Goal: Task Accomplishment & Management: Complete application form

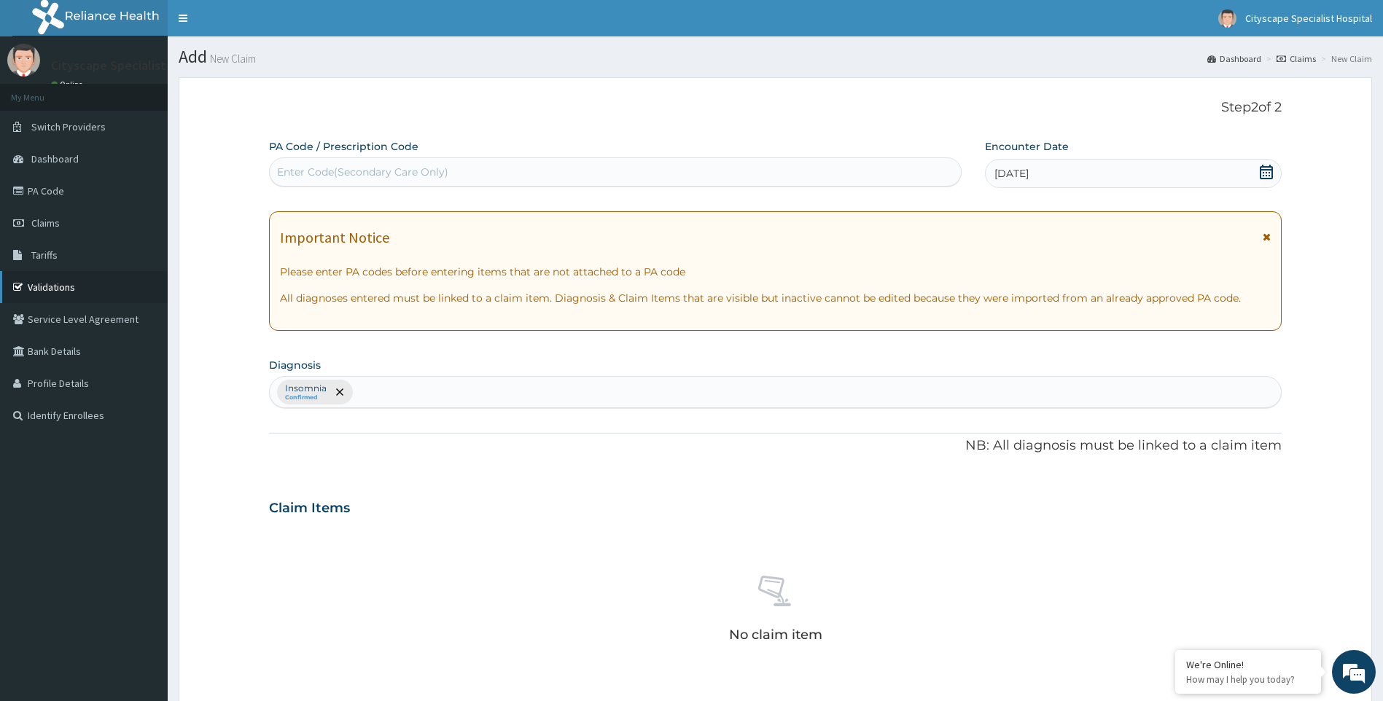
click at [43, 291] on link "Validations" at bounding box center [84, 287] width 168 height 32
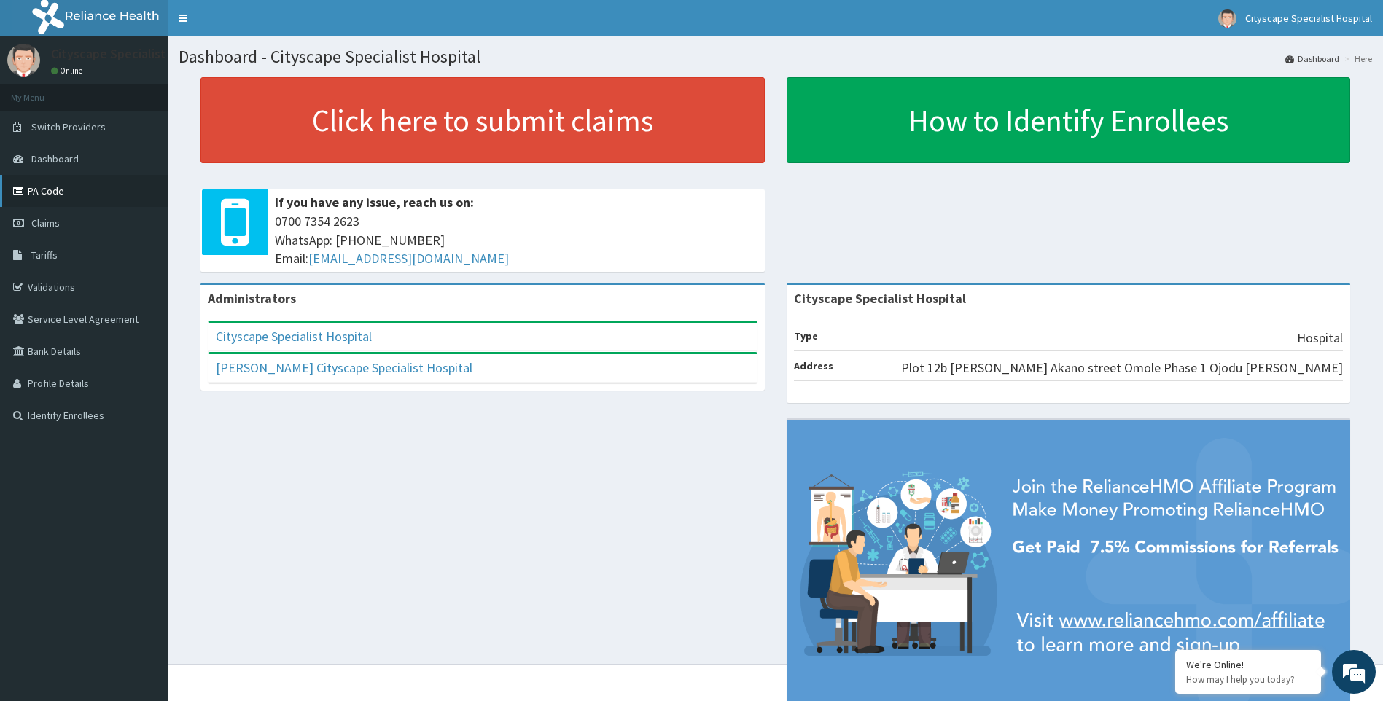
click at [92, 198] on link "PA Code" at bounding box center [84, 191] width 168 height 32
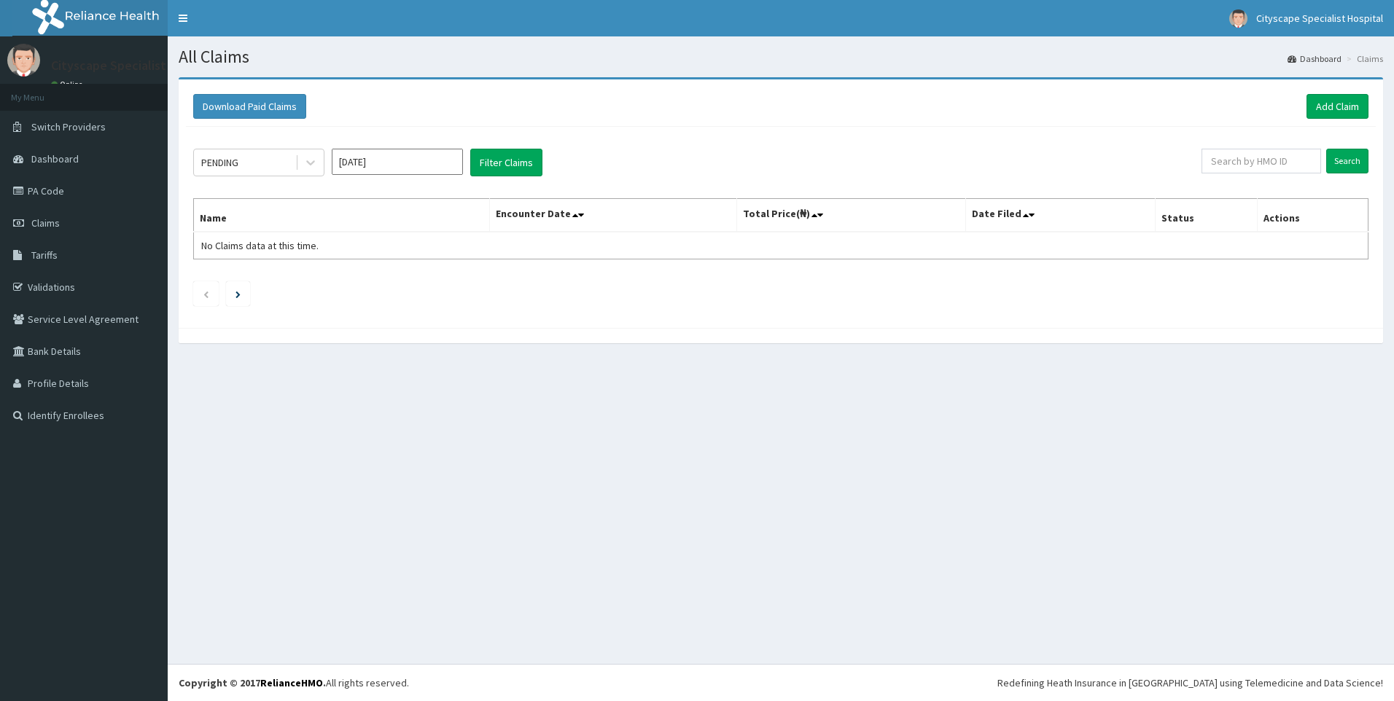
click at [1336, 109] on link "Add Claim" at bounding box center [1337, 106] width 62 height 25
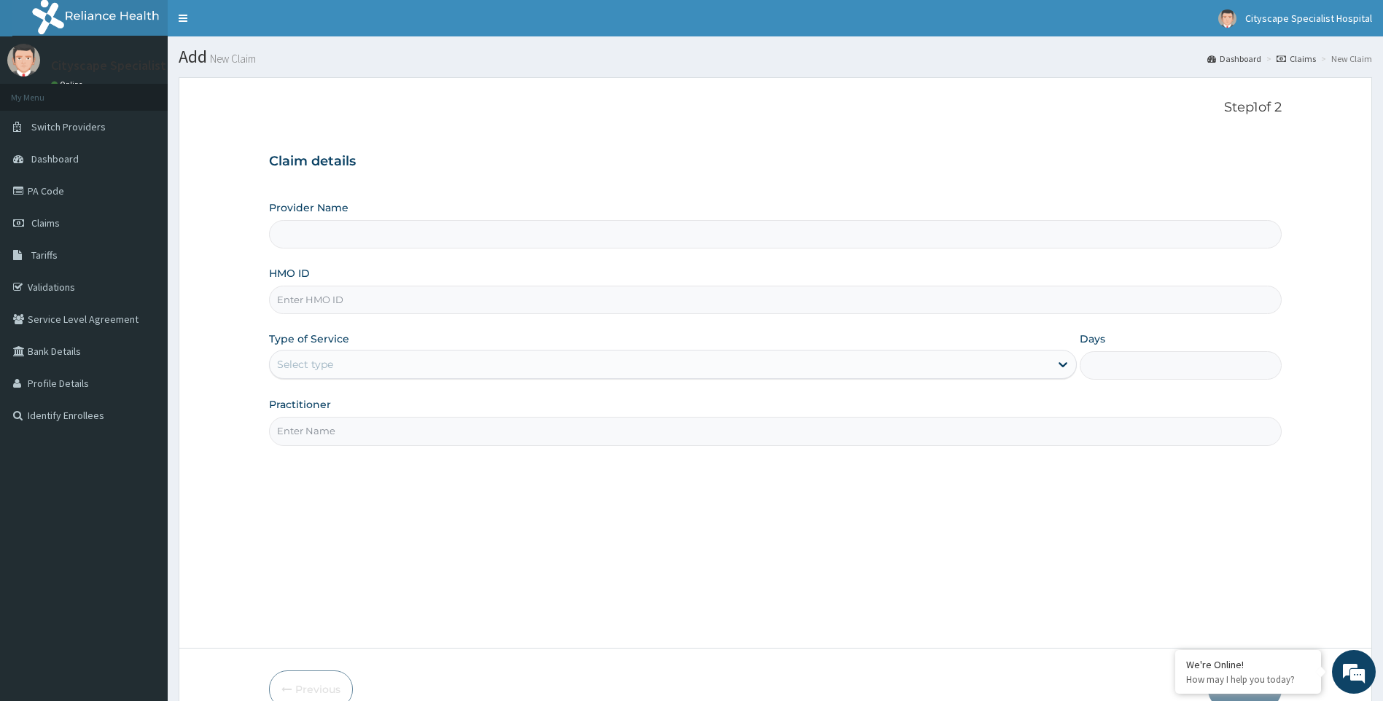
type input "Cityscape Specialist Hospital"
click at [337, 304] on input "HMO ID" at bounding box center [775, 300] width 1013 height 28
type input "RSJ/10287/A"
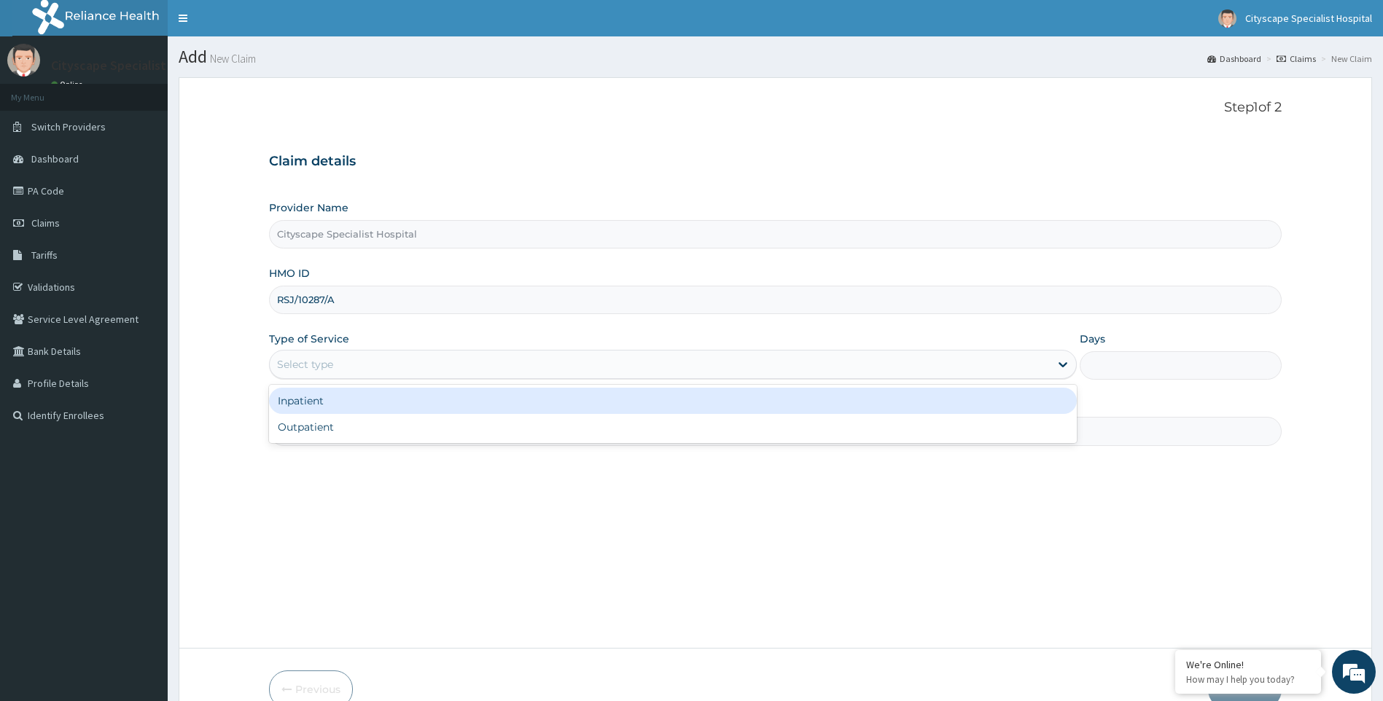
click at [322, 373] on div "Select type" at bounding box center [660, 364] width 781 height 23
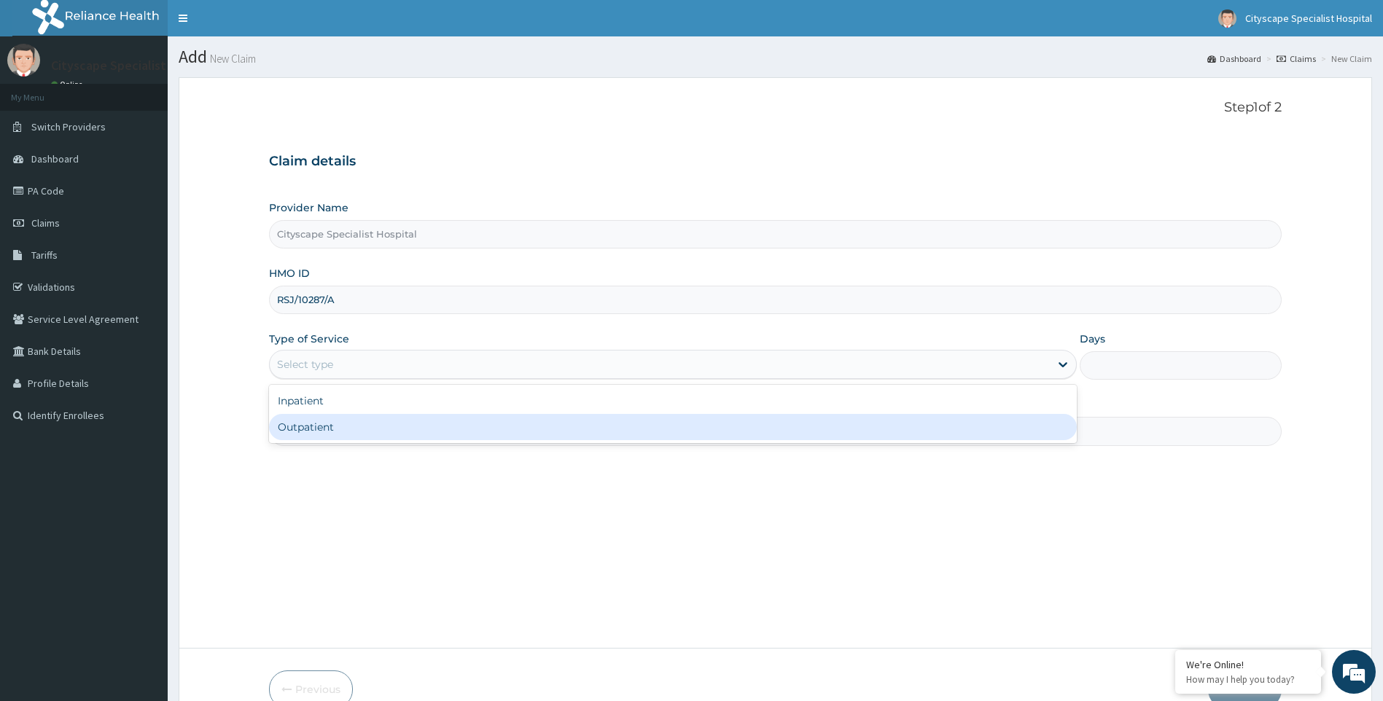
click at [318, 437] on div "Outpatient" at bounding box center [673, 427] width 808 height 26
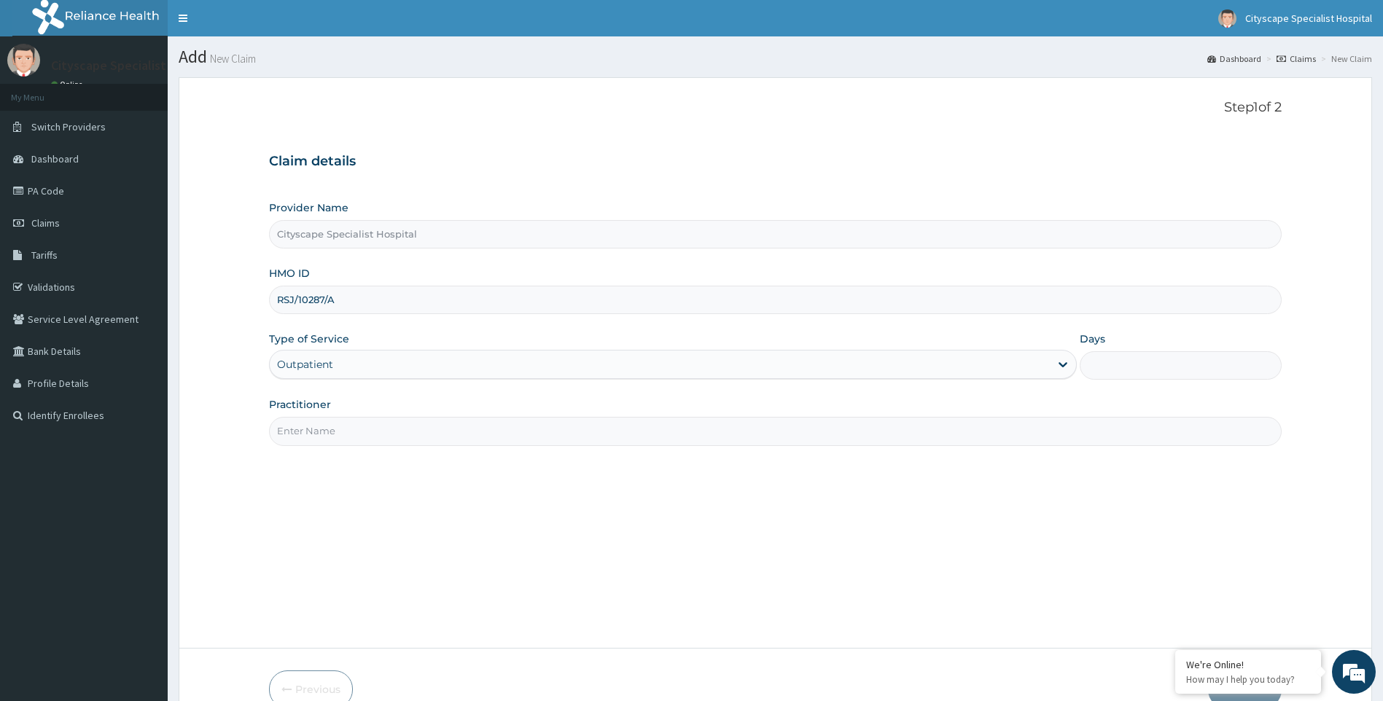
type input "1"
click at [353, 430] on input "Practitioner" at bounding box center [775, 431] width 1013 height 28
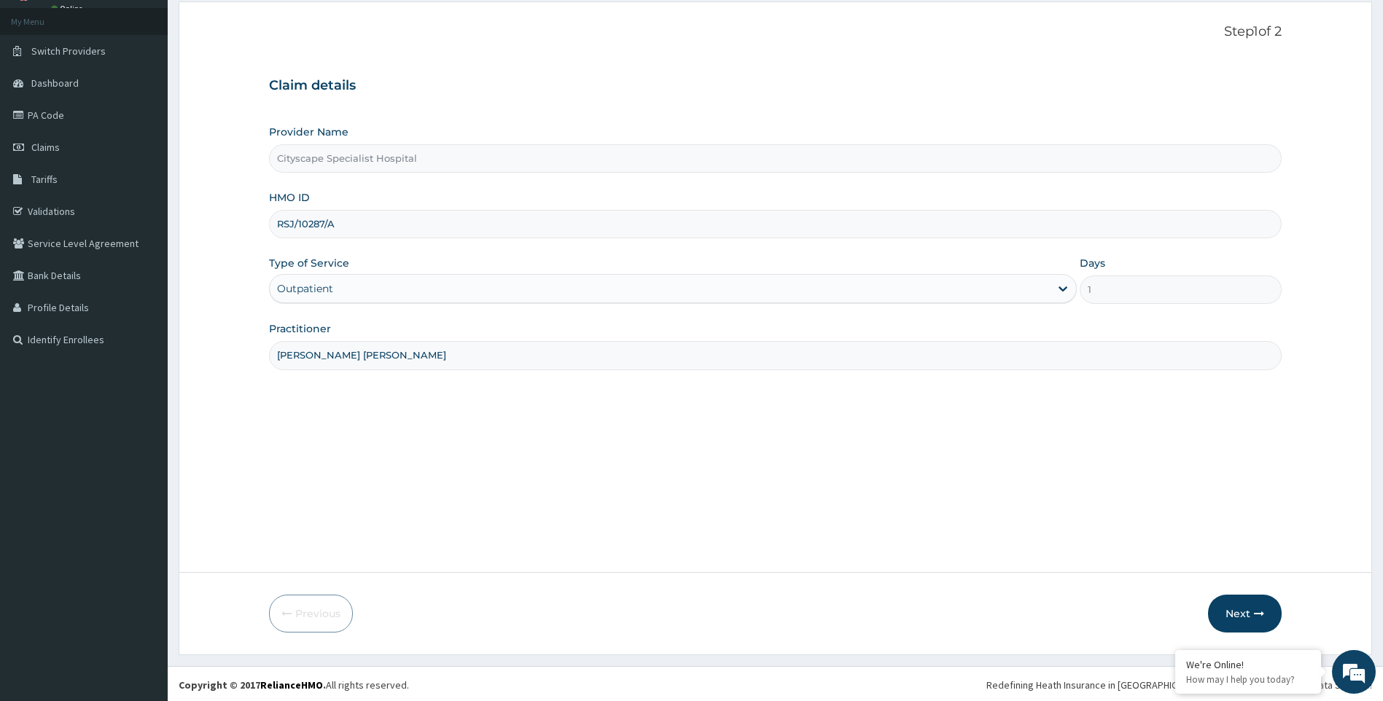
scroll to position [78, 0]
type input "[PERSON_NAME] [PERSON_NAME]"
click at [1245, 615] on button "Next" at bounding box center [1245, 612] width 74 height 38
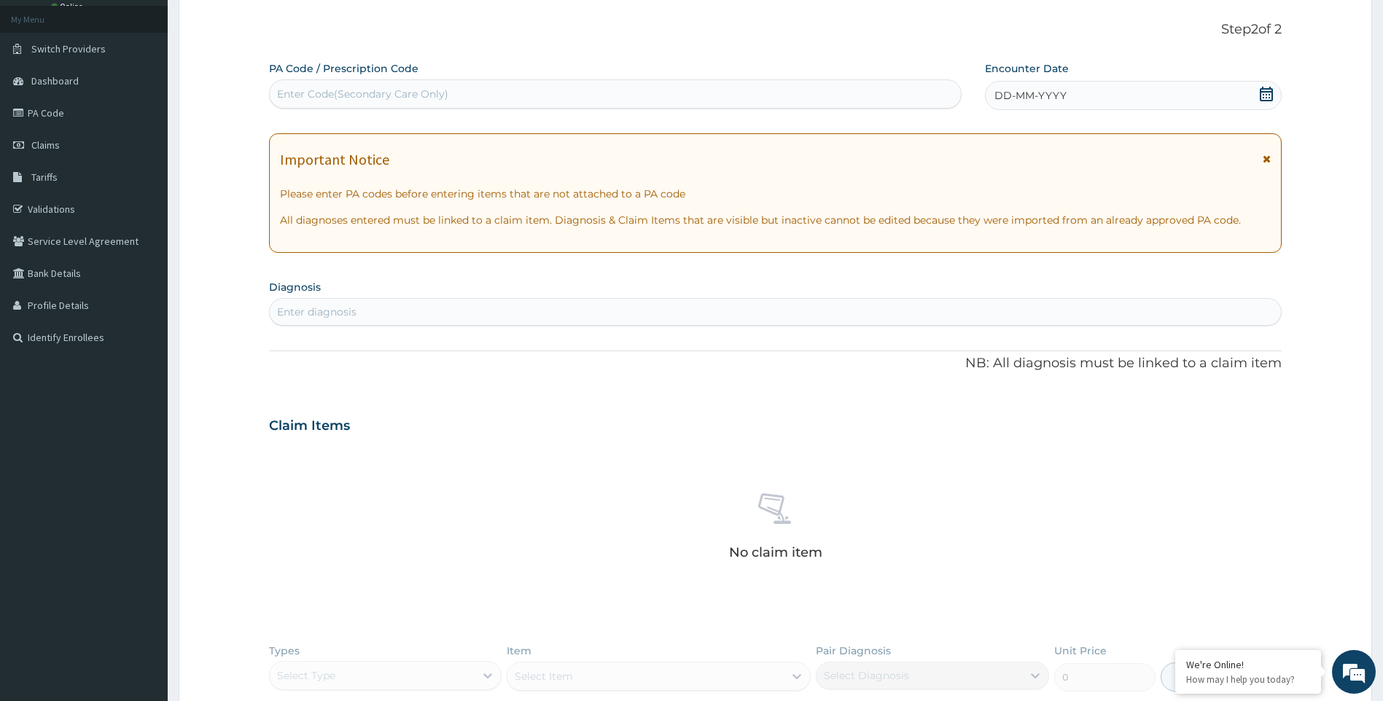
click at [999, 100] on span "DD-MM-YYYY" at bounding box center [1030, 95] width 72 height 15
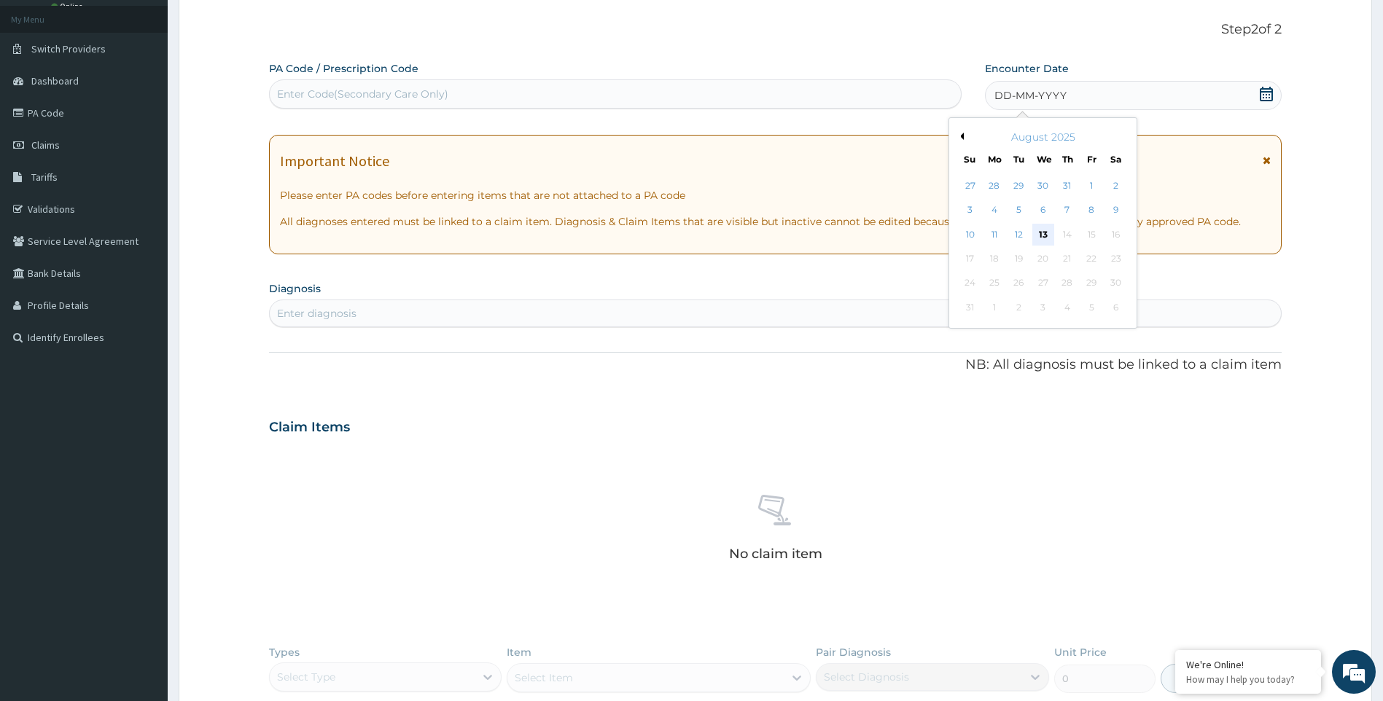
click at [1045, 235] on div "13" at bounding box center [1043, 235] width 22 height 22
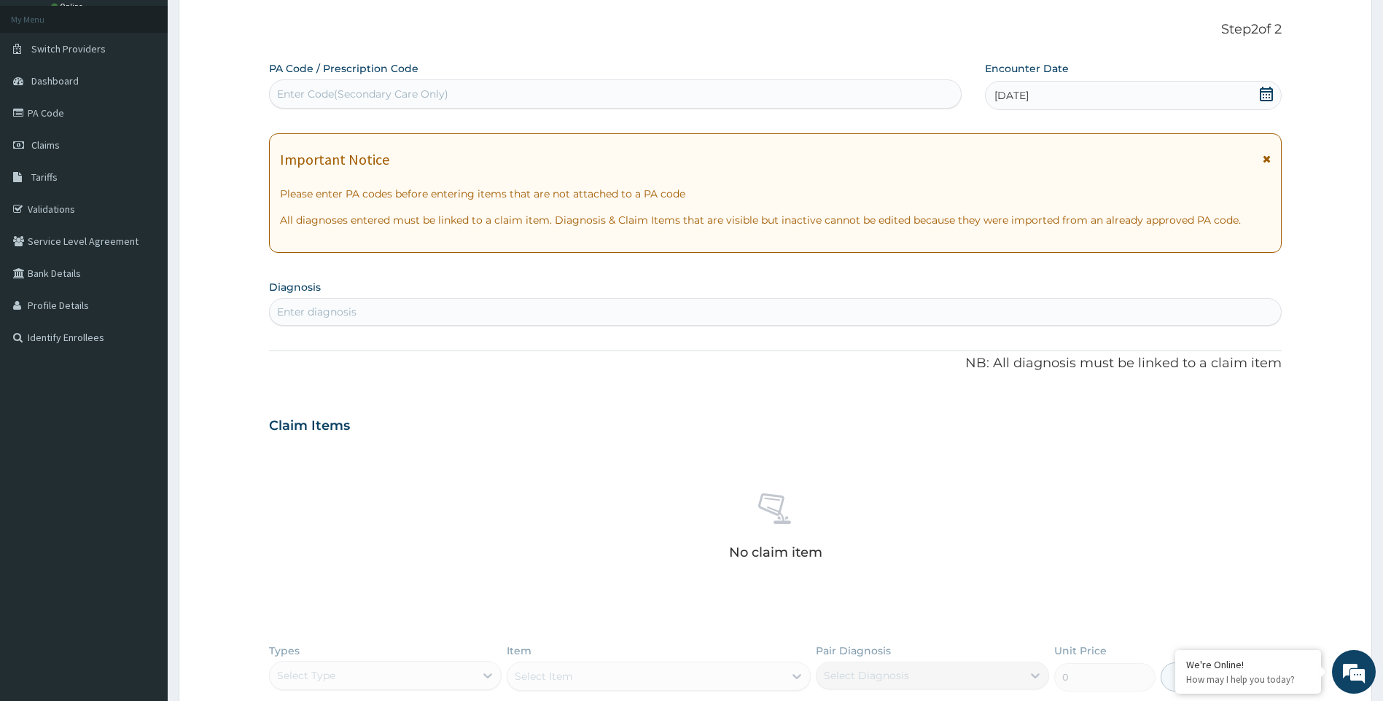
click at [339, 312] on div "Enter diagnosis" at bounding box center [316, 312] width 79 height 15
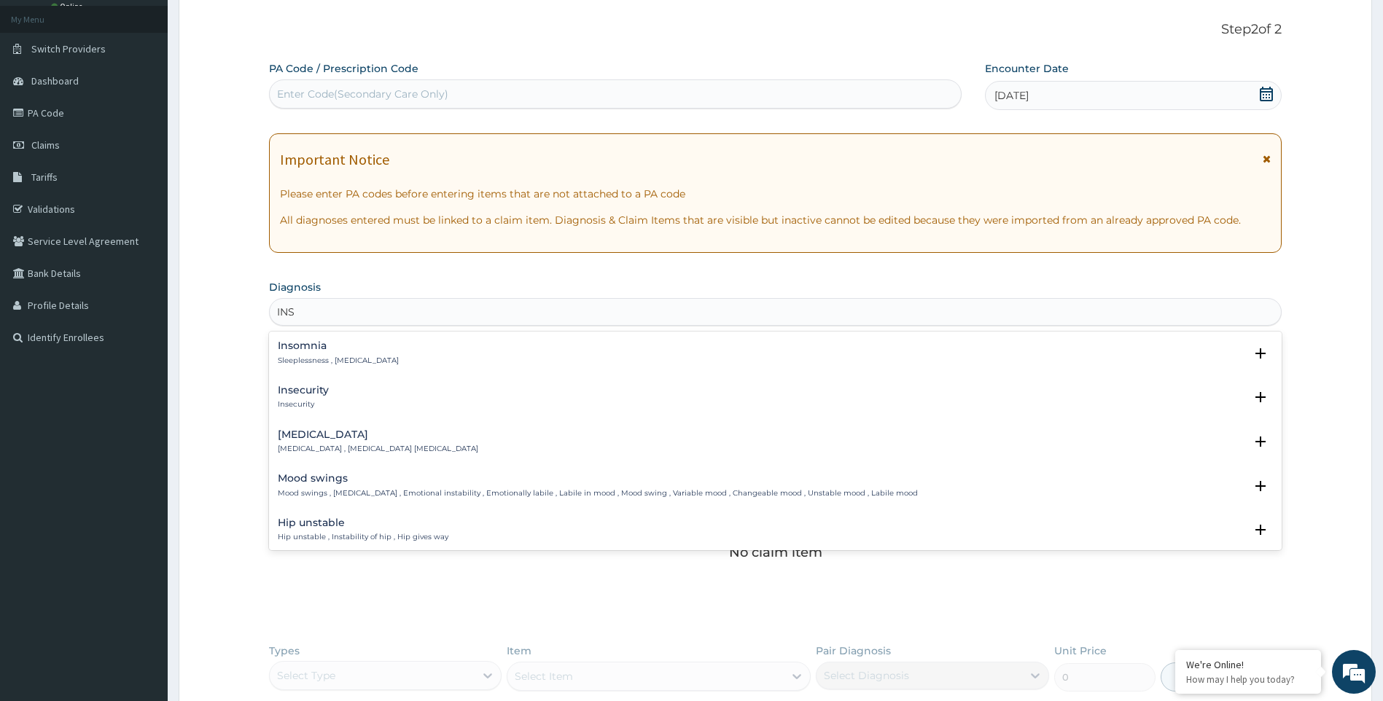
type input "INSO"
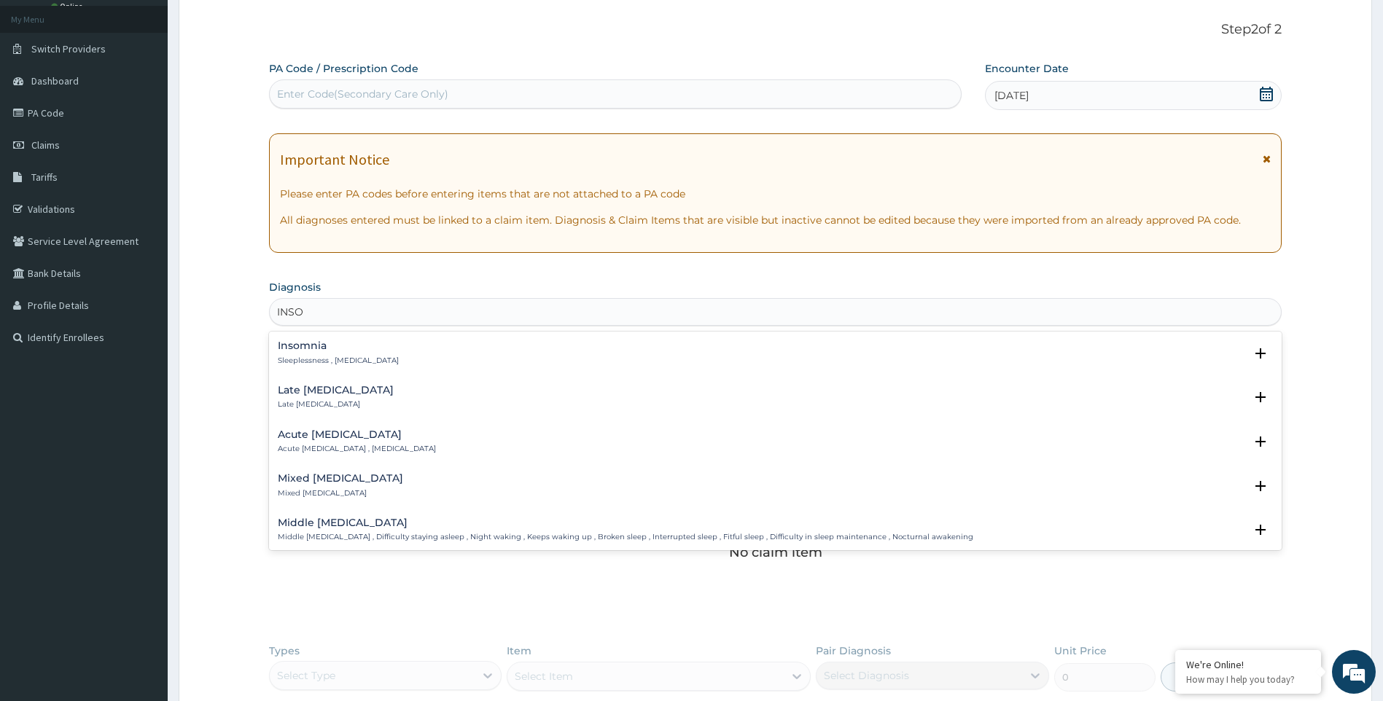
click at [353, 356] on p "Sleeplessness , [MEDICAL_DATA]" at bounding box center [338, 361] width 121 height 10
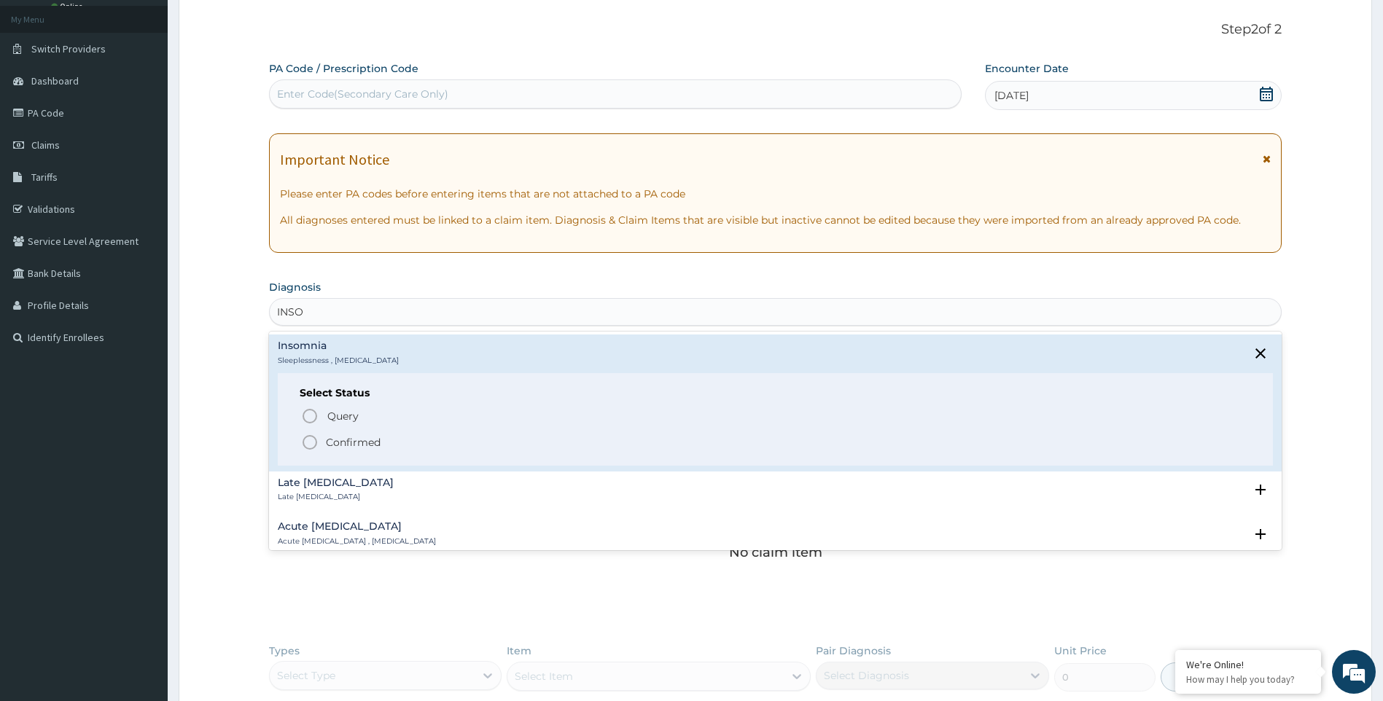
click at [338, 451] on div "Select Status Query Query covers suspected (?), Keep in view (kiv), Ruled out (…" at bounding box center [776, 419] width 996 height 93
click at [308, 448] on icon "status option filled" at bounding box center [309, 442] width 17 height 17
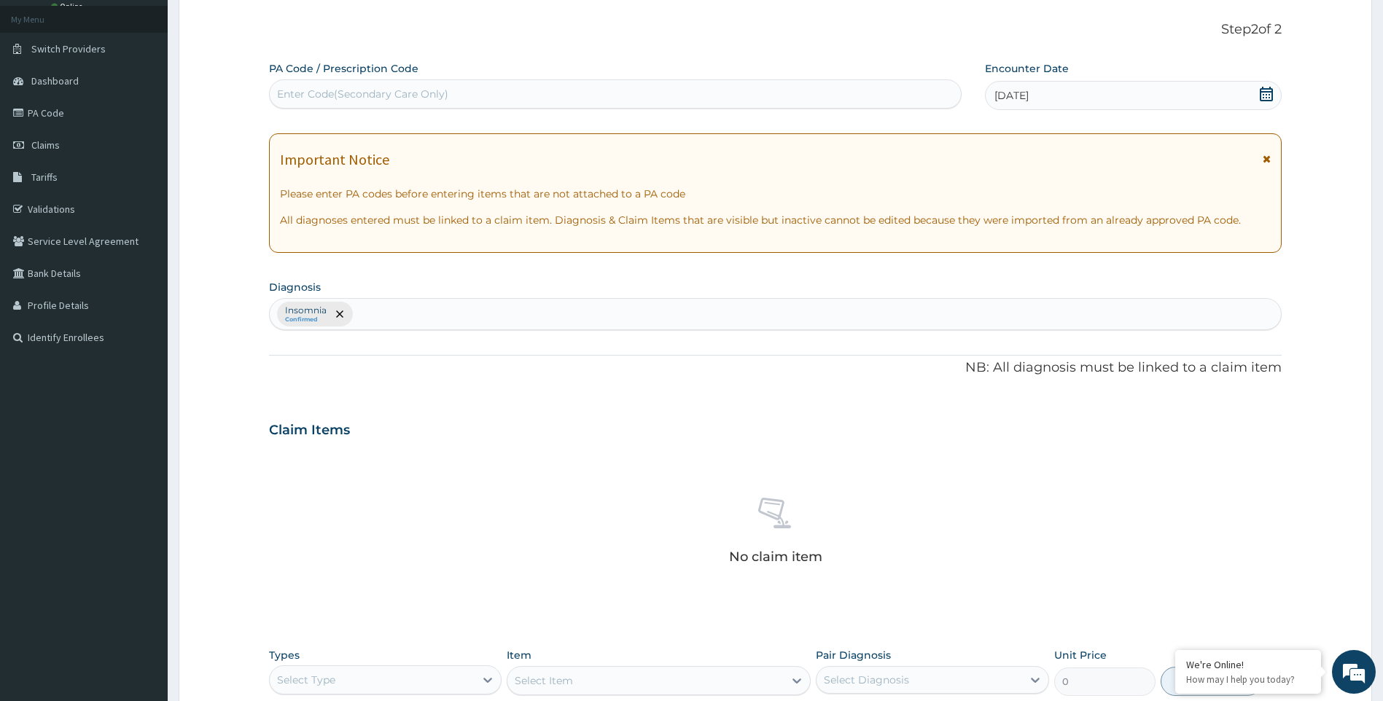
click at [404, 310] on div "[MEDICAL_DATA] Confirmed" at bounding box center [776, 314] width 1012 height 31
type input "MALA"
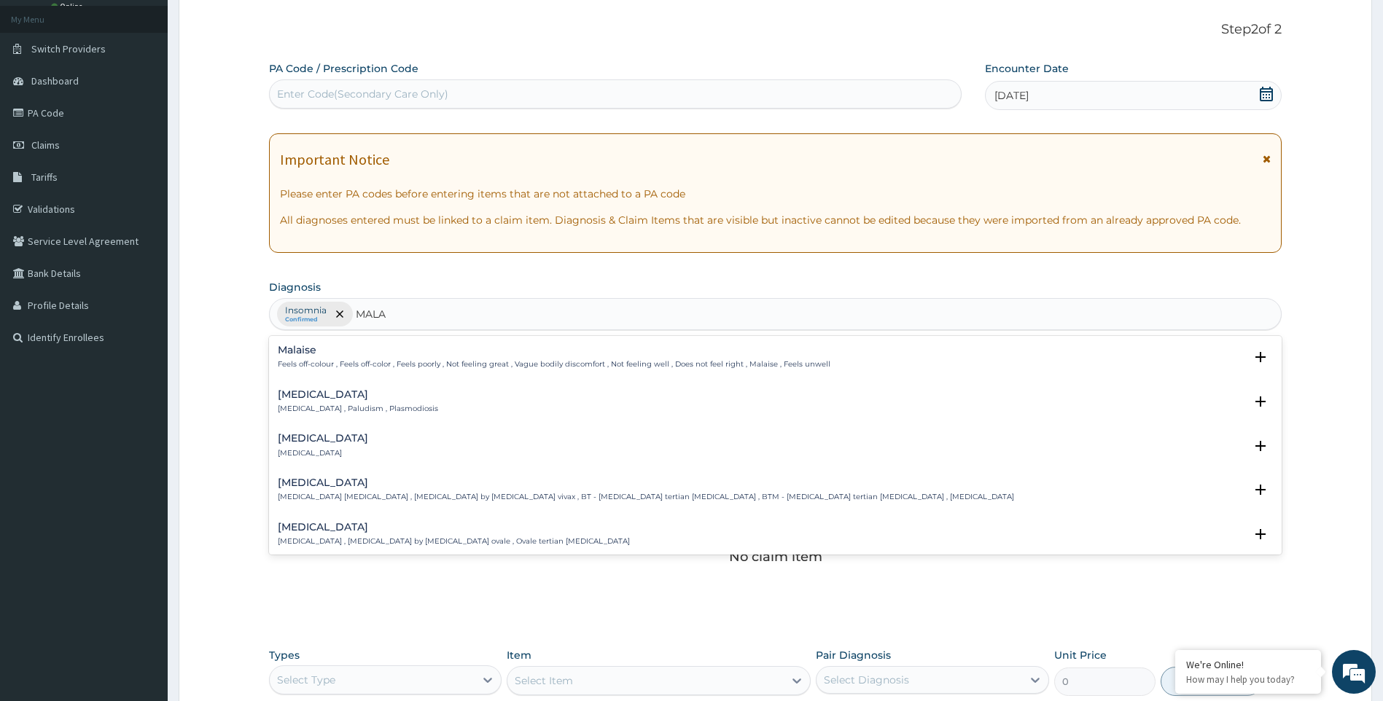
click at [362, 410] on p "[MEDICAL_DATA] , Paludism , Plasmodiosis" at bounding box center [358, 409] width 160 height 10
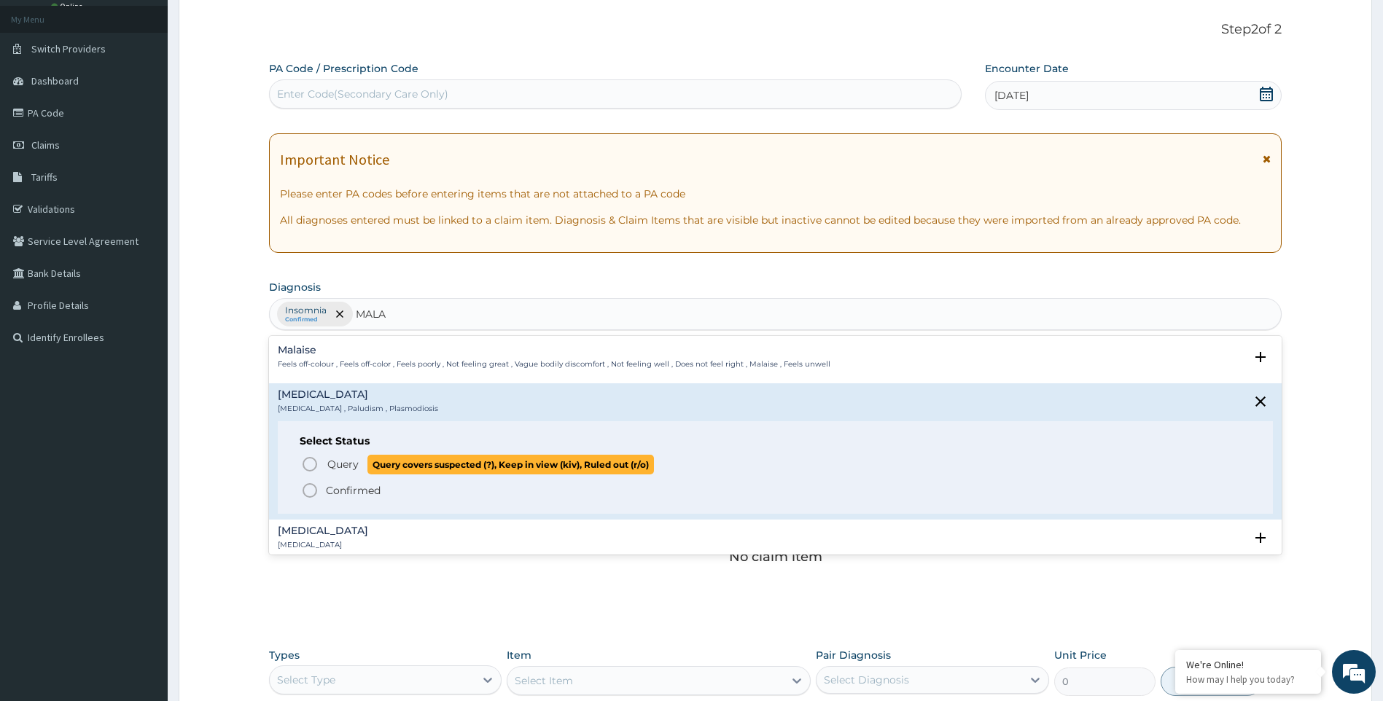
click at [307, 461] on icon "status option query" at bounding box center [309, 464] width 17 height 17
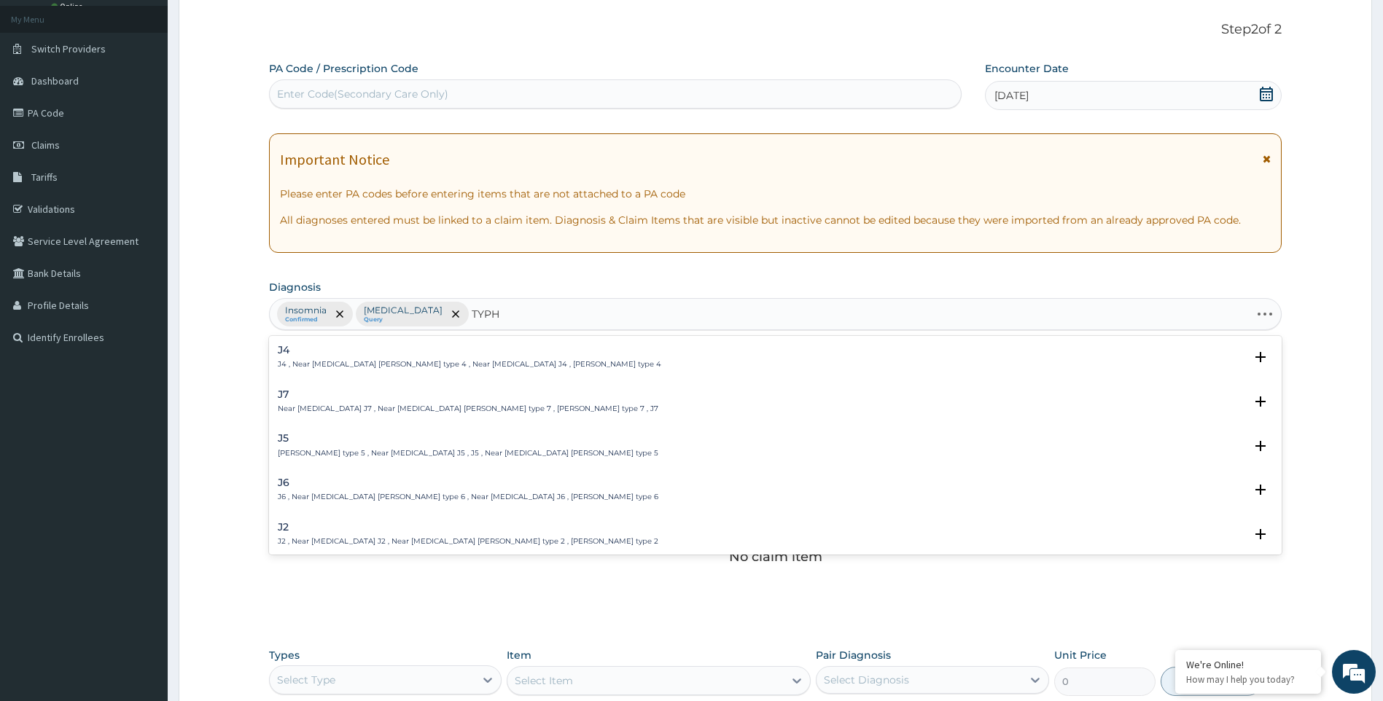
type input "TYPHO"
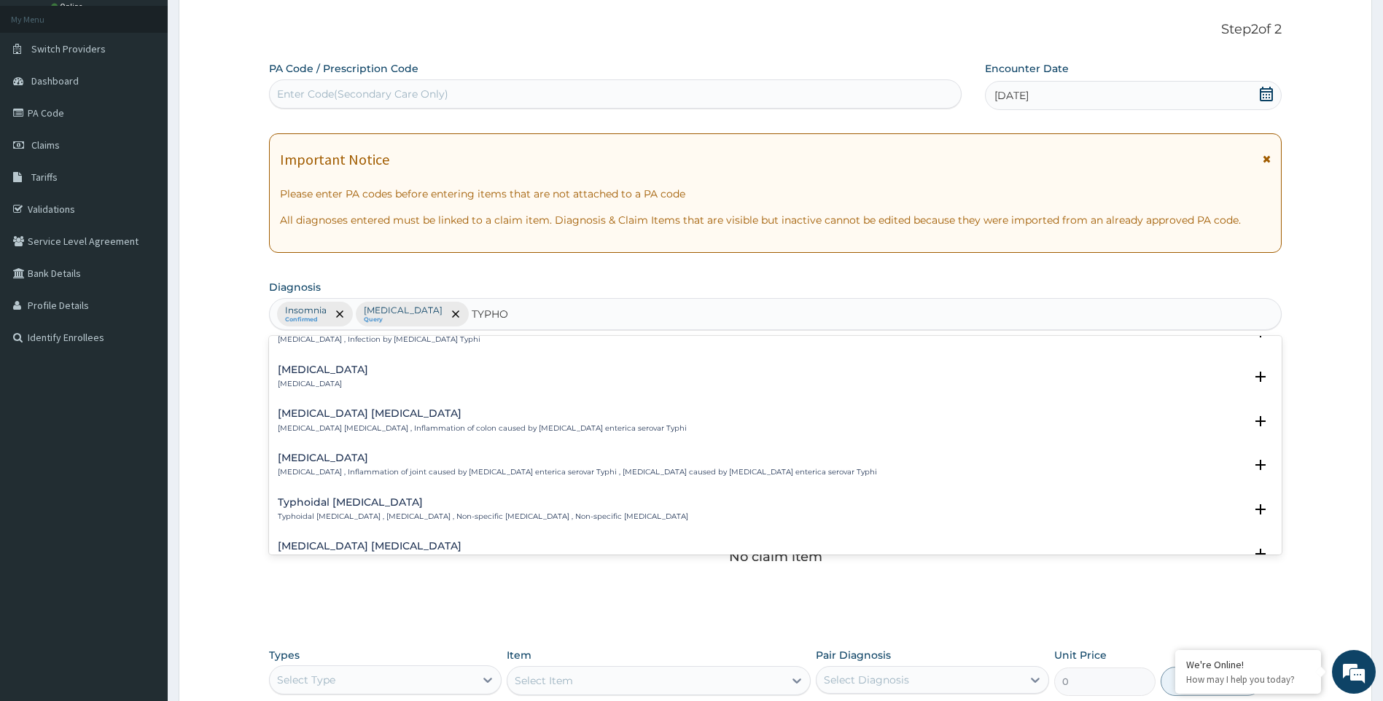
scroll to position [0, 0]
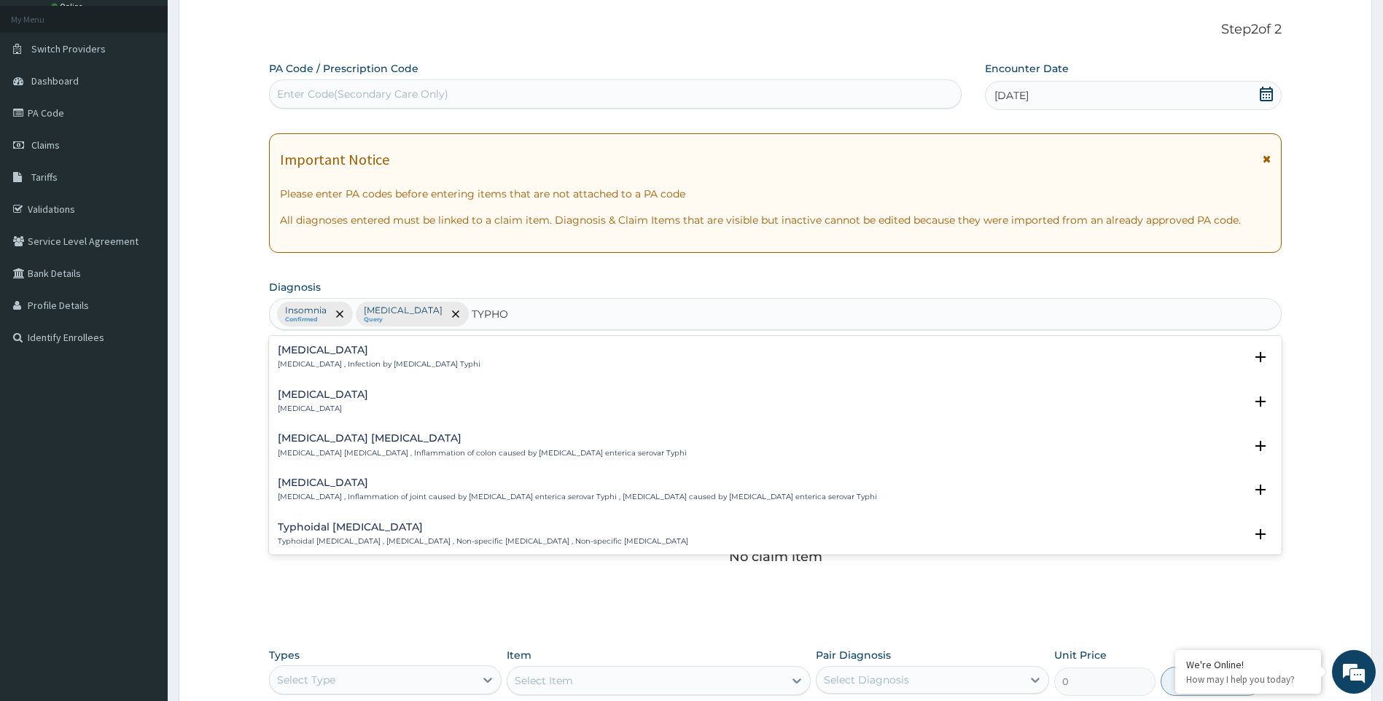
click at [326, 356] on h4 "[MEDICAL_DATA]" at bounding box center [379, 350] width 203 height 11
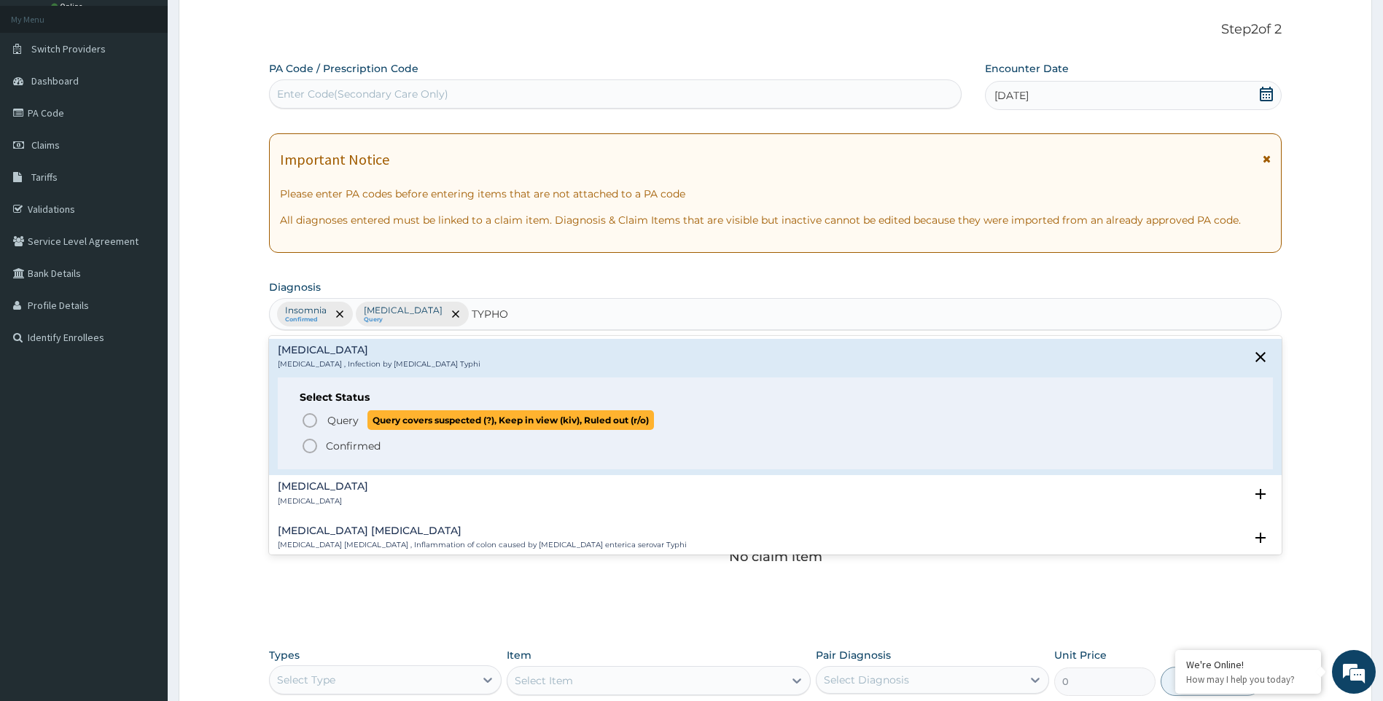
click at [307, 421] on icon "status option query" at bounding box center [309, 420] width 17 height 17
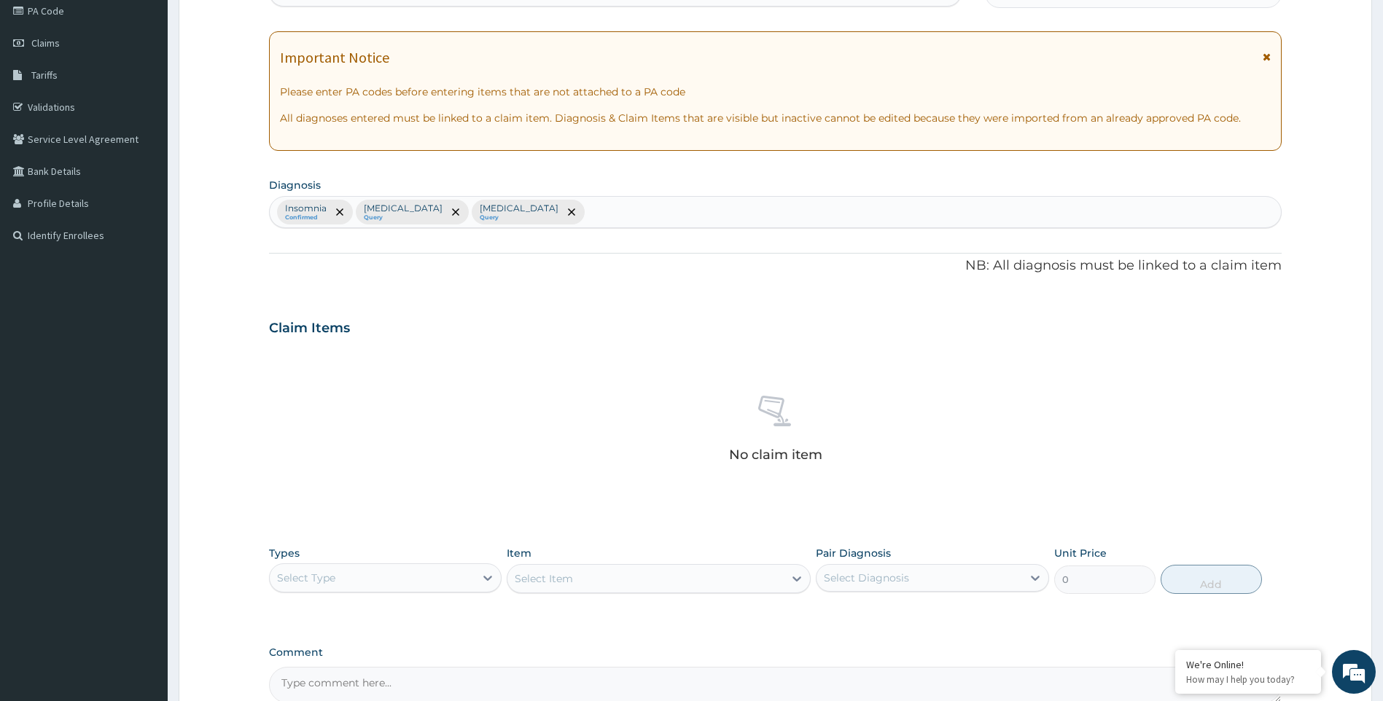
scroll to position [335, 0]
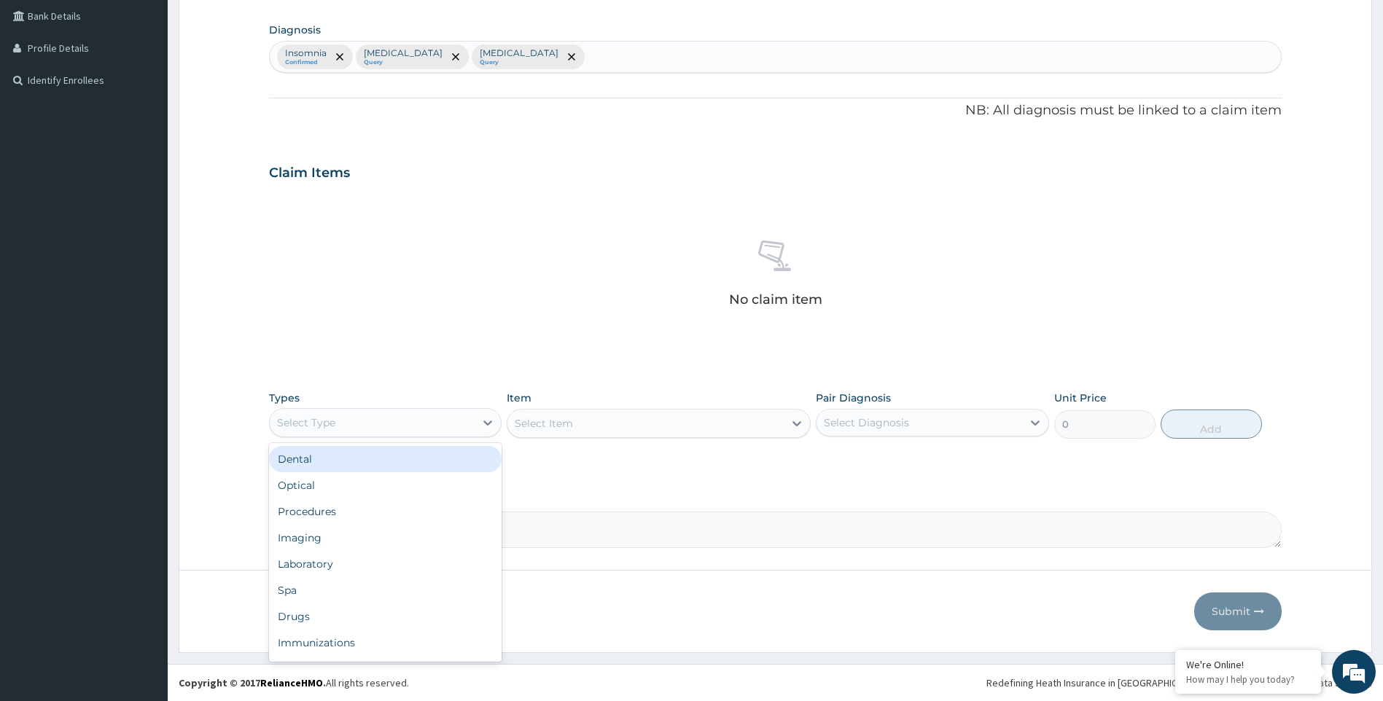
click at [453, 414] on div "Select Type" at bounding box center [373, 422] width 206 height 23
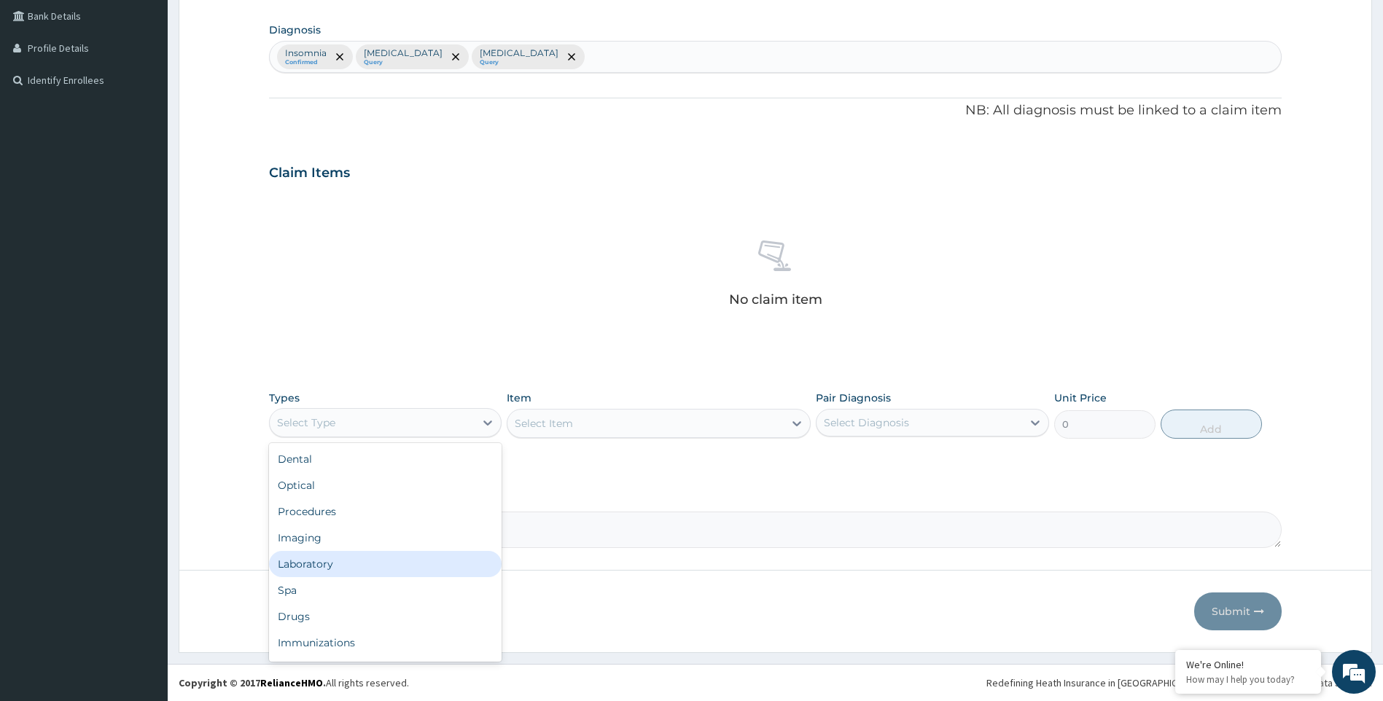
click at [356, 566] on div "Laboratory" at bounding box center [385, 564] width 233 height 26
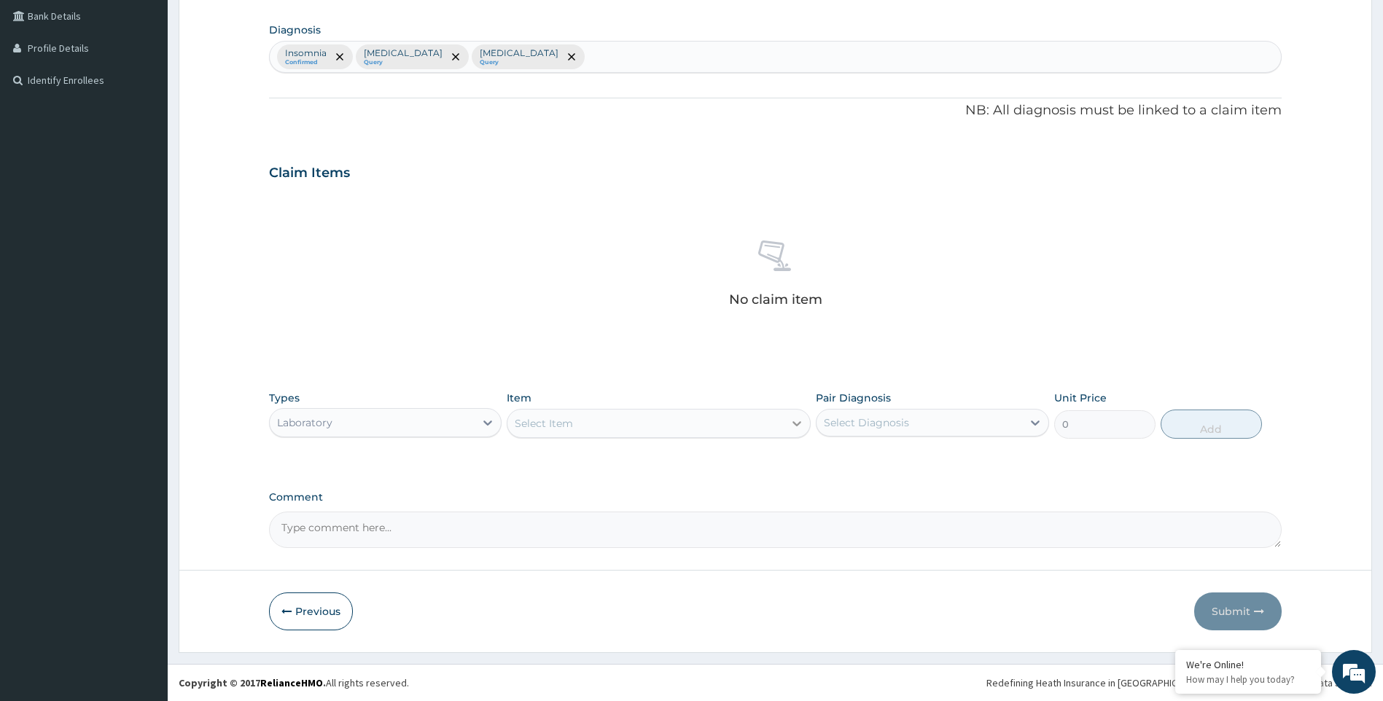
click at [785, 425] on div at bounding box center [797, 423] width 26 height 26
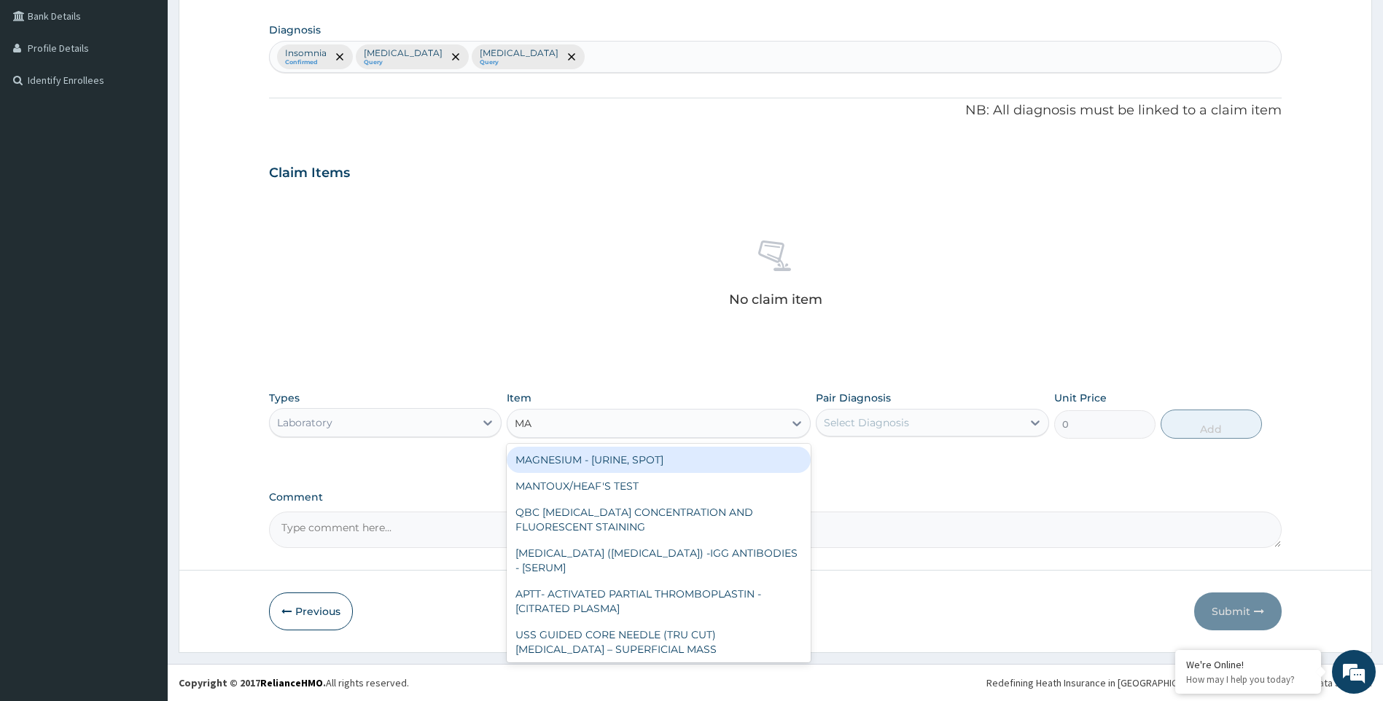
type input "MAL"
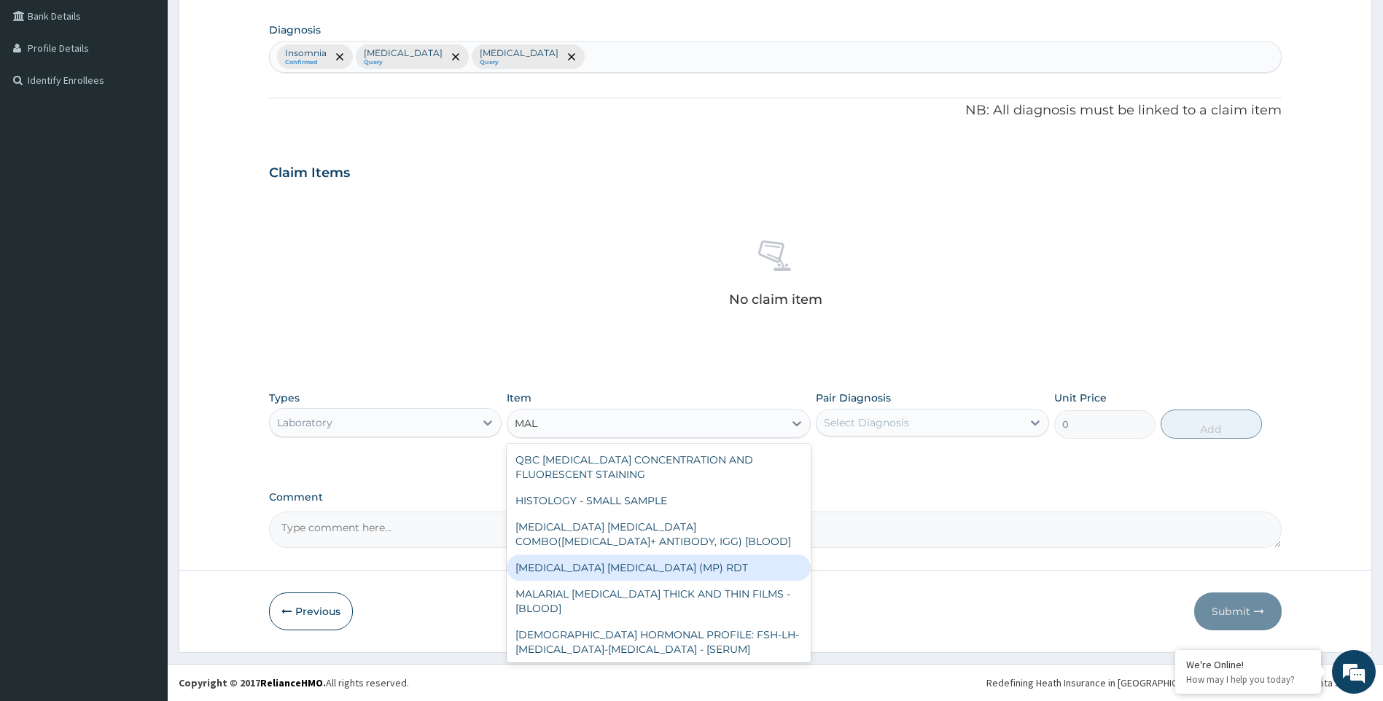
click at [639, 567] on div "[MEDICAL_DATA] [MEDICAL_DATA] (MP) RDT" at bounding box center [659, 568] width 304 height 26
type input "1724.9999999999998"
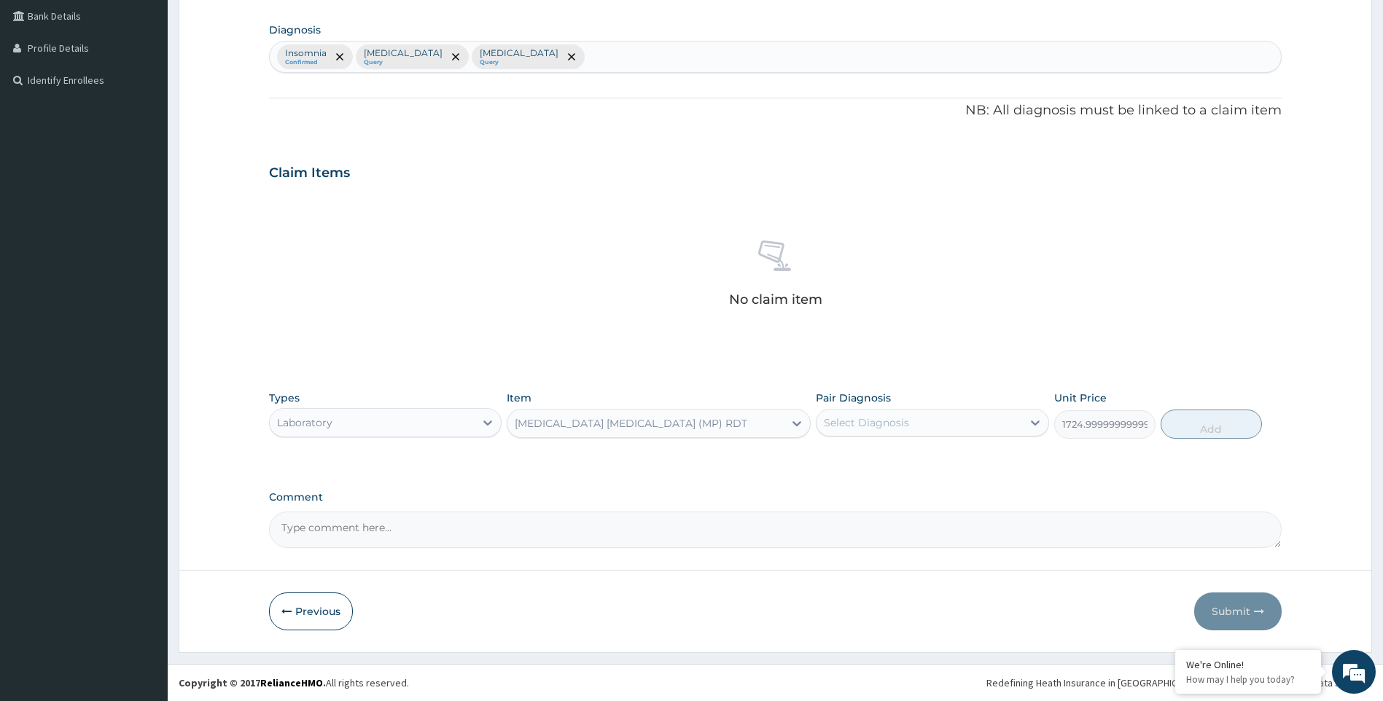
click at [986, 434] on div "Select Diagnosis" at bounding box center [919, 422] width 206 height 23
click at [852, 499] on div "[MEDICAL_DATA]" at bounding box center [932, 490] width 233 height 30
checkbox input "true"
click at [1223, 432] on button "Add" at bounding box center [1211, 424] width 101 height 29
type input "0"
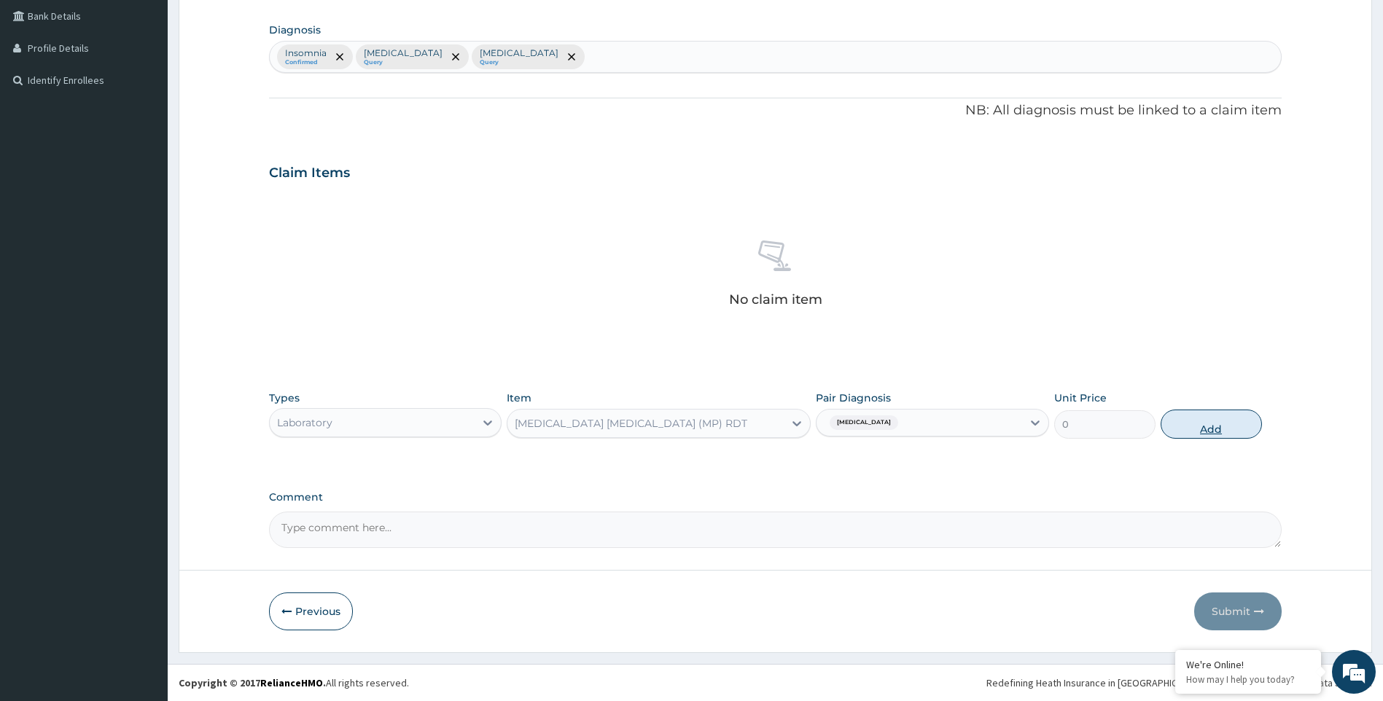
scroll to position [266, 0]
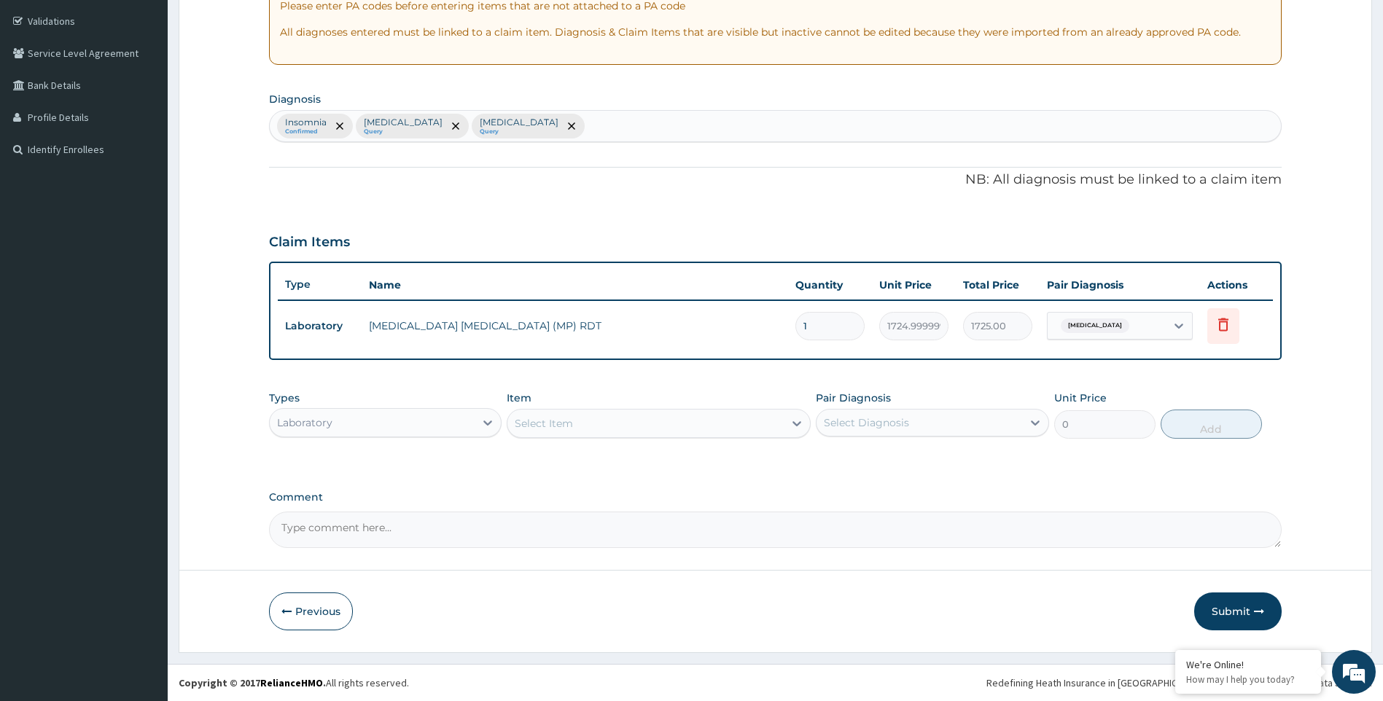
click at [558, 425] on div "Select Item" at bounding box center [544, 423] width 58 height 15
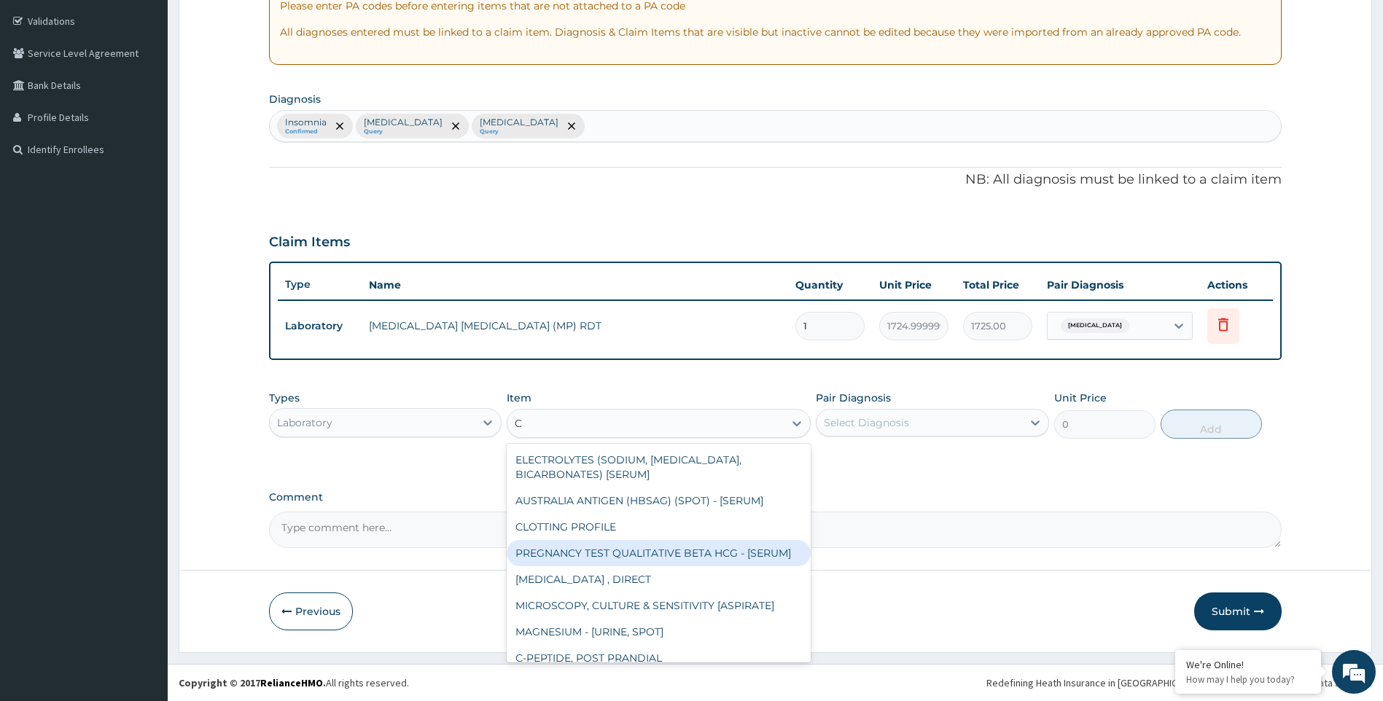
type input "CB"
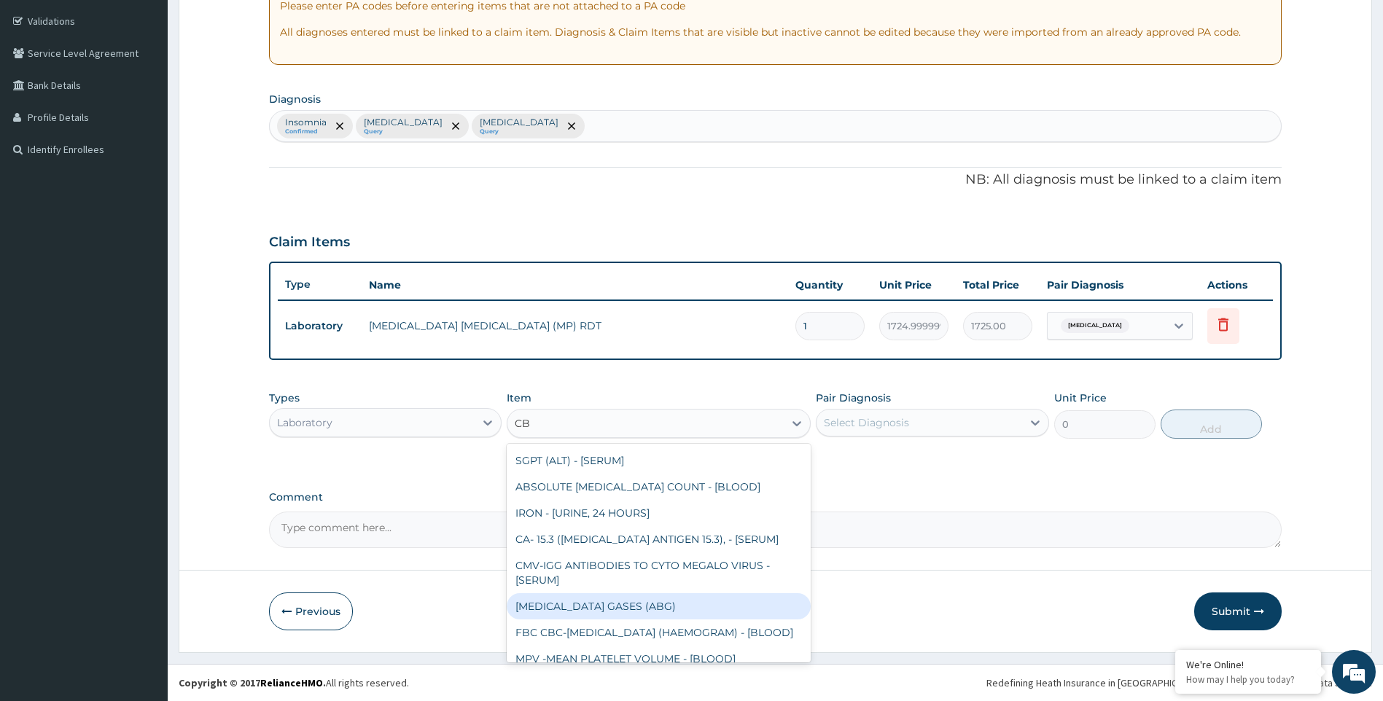
scroll to position [656, 0]
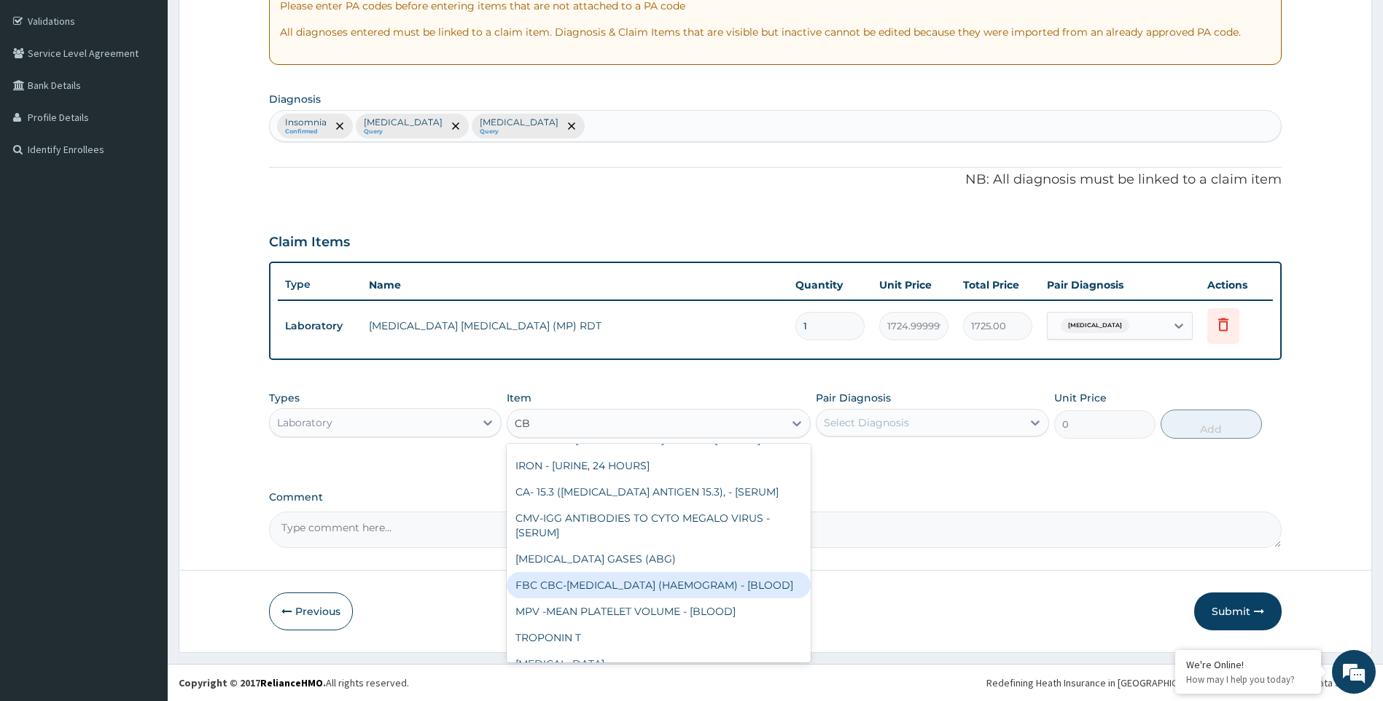
click at [584, 599] on div "FBC CBC-[MEDICAL_DATA] (HAEMOGRAM) - [BLOOD]" at bounding box center [659, 585] width 304 height 26
type input "4600"
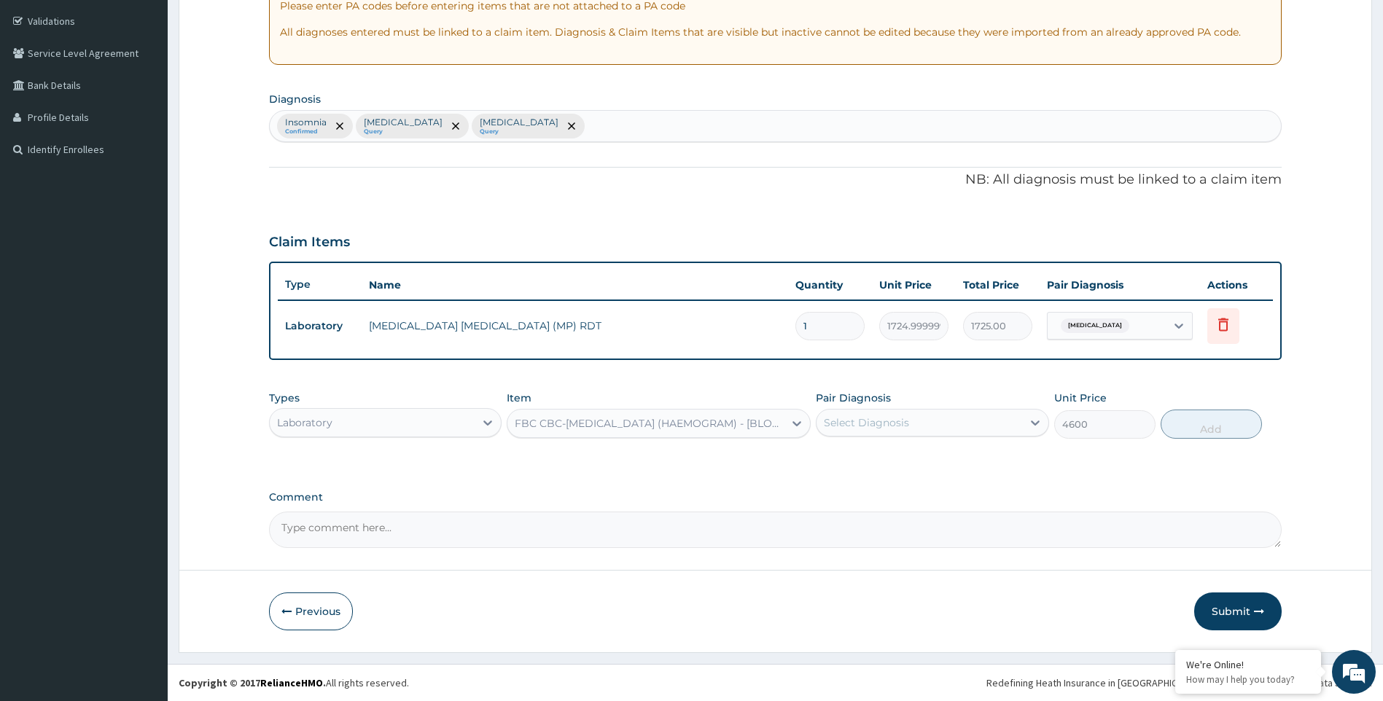
click at [972, 433] on div "Select Diagnosis" at bounding box center [919, 422] width 206 height 23
click at [878, 498] on div "[MEDICAL_DATA]" at bounding box center [932, 490] width 233 height 30
checkbox input "true"
click at [1209, 431] on button "Add" at bounding box center [1211, 424] width 101 height 29
type input "0"
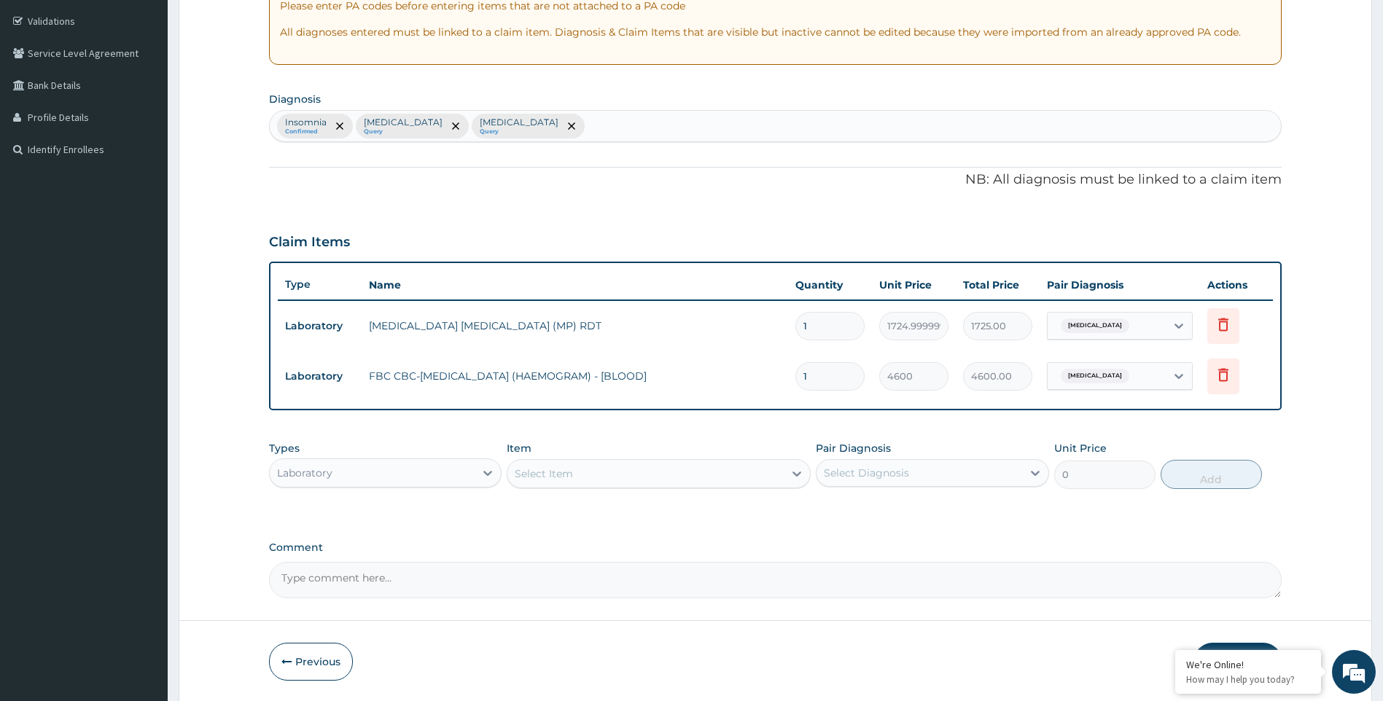
click at [364, 489] on div "Types Laboratory Item Select Item Pair Diagnosis Select Diagnosis Unit Price 0 …" at bounding box center [775, 465] width 1013 height 63
click at [381, 480] on div "Laboratory" at bounding box center [373, 472] width 206 height 23
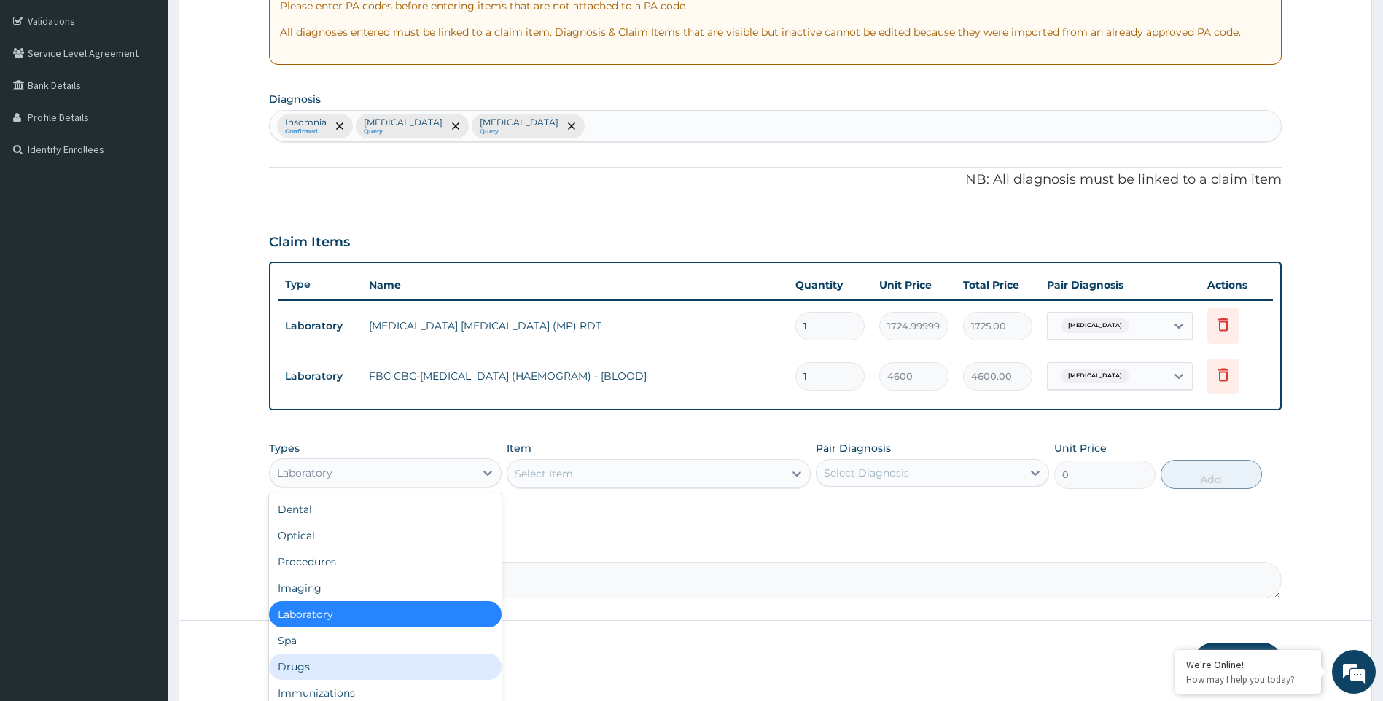
scroll to position [50, 0]
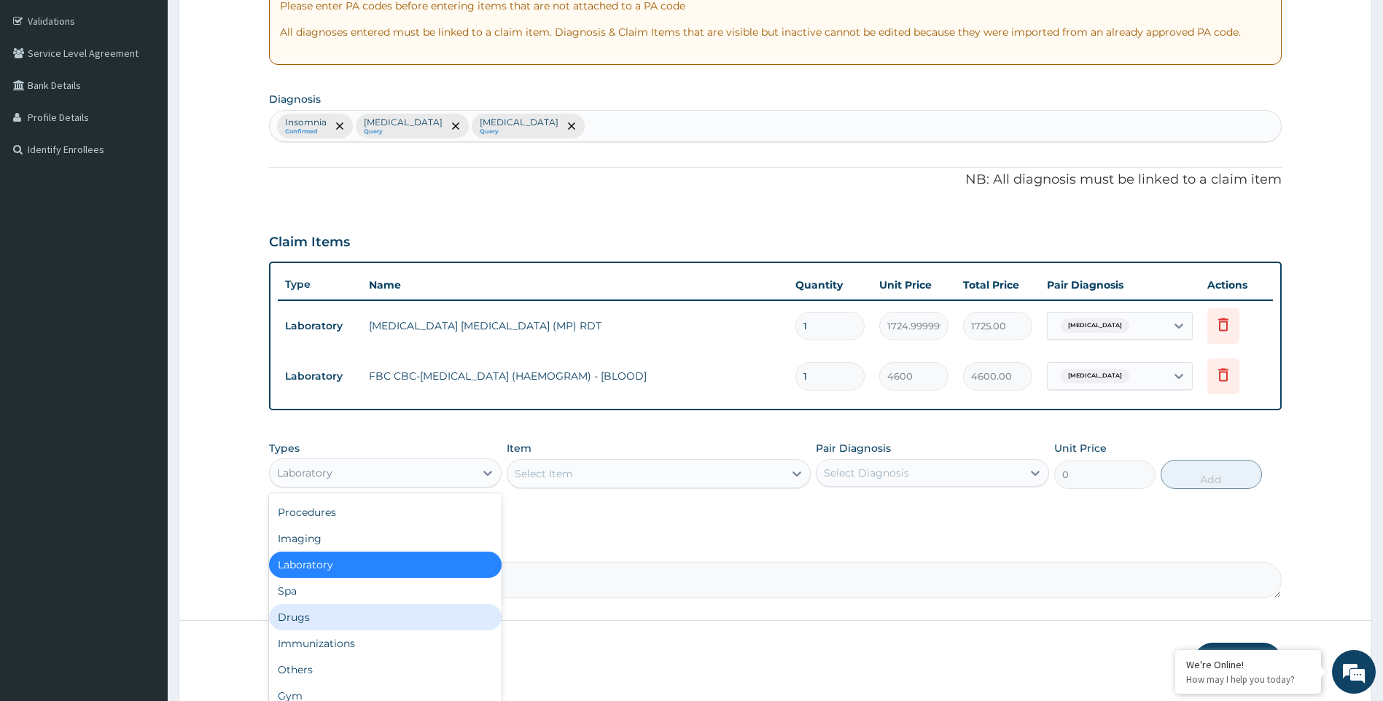
click at [305, 621] on div "Drugs" at bounding box center [385, 617] width 233 height 26
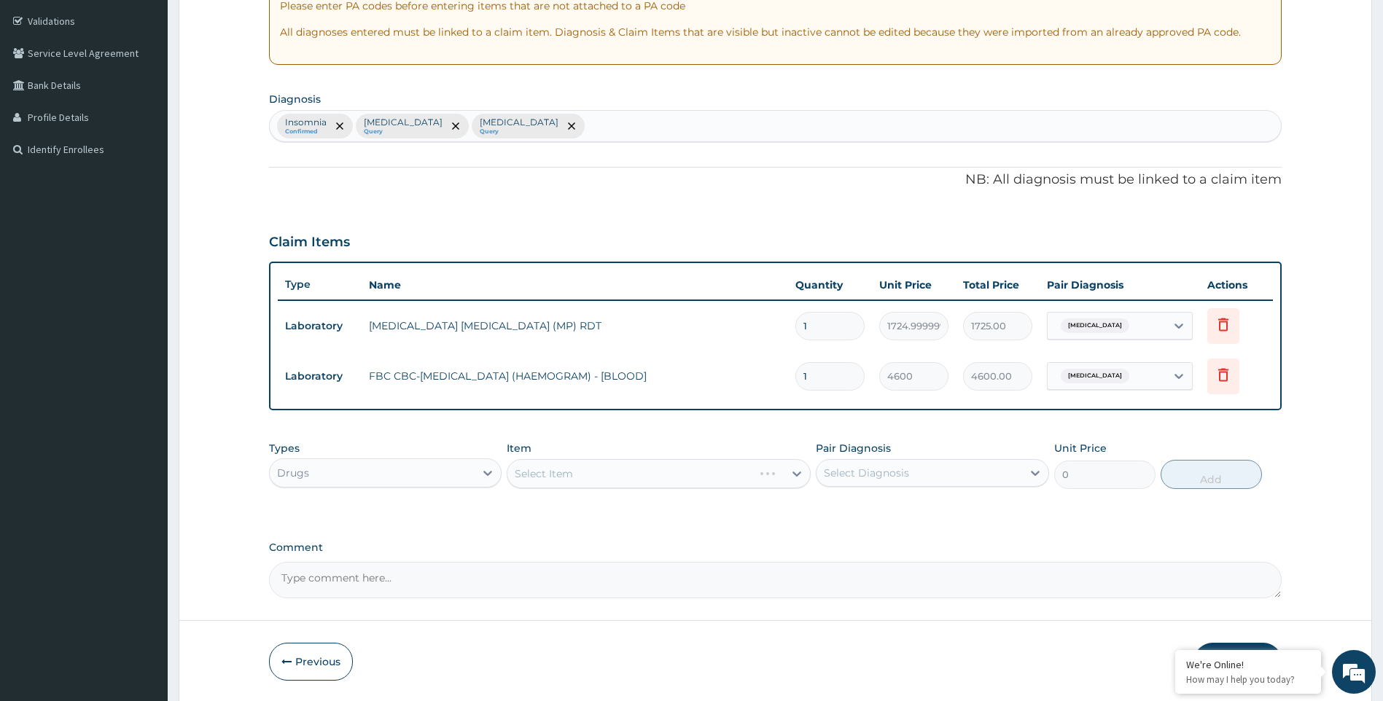
click at [681, 482] on div "Select Item" at bounding box center [659, 473] width 304 height 29
click at [752, 485] on div "Select Item" at bounding box center [645, 473] width 276 height 23
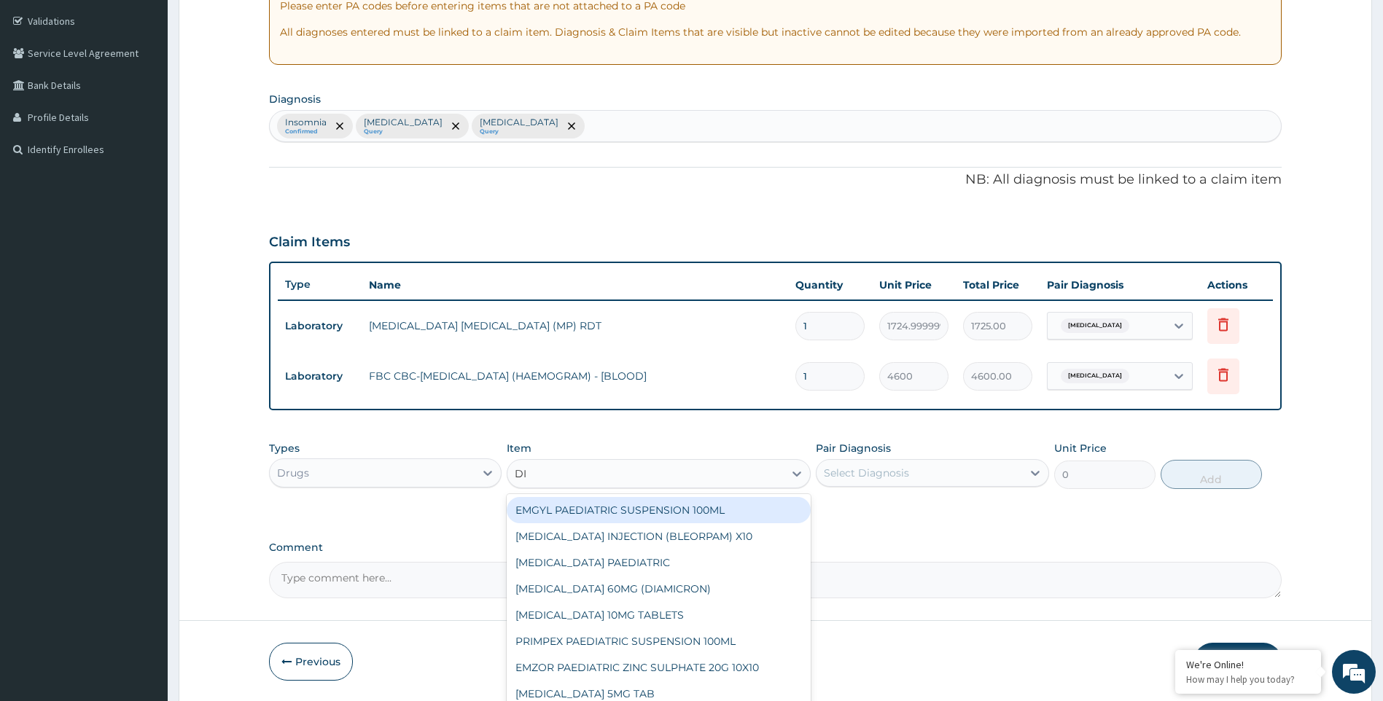
type input "DIA"
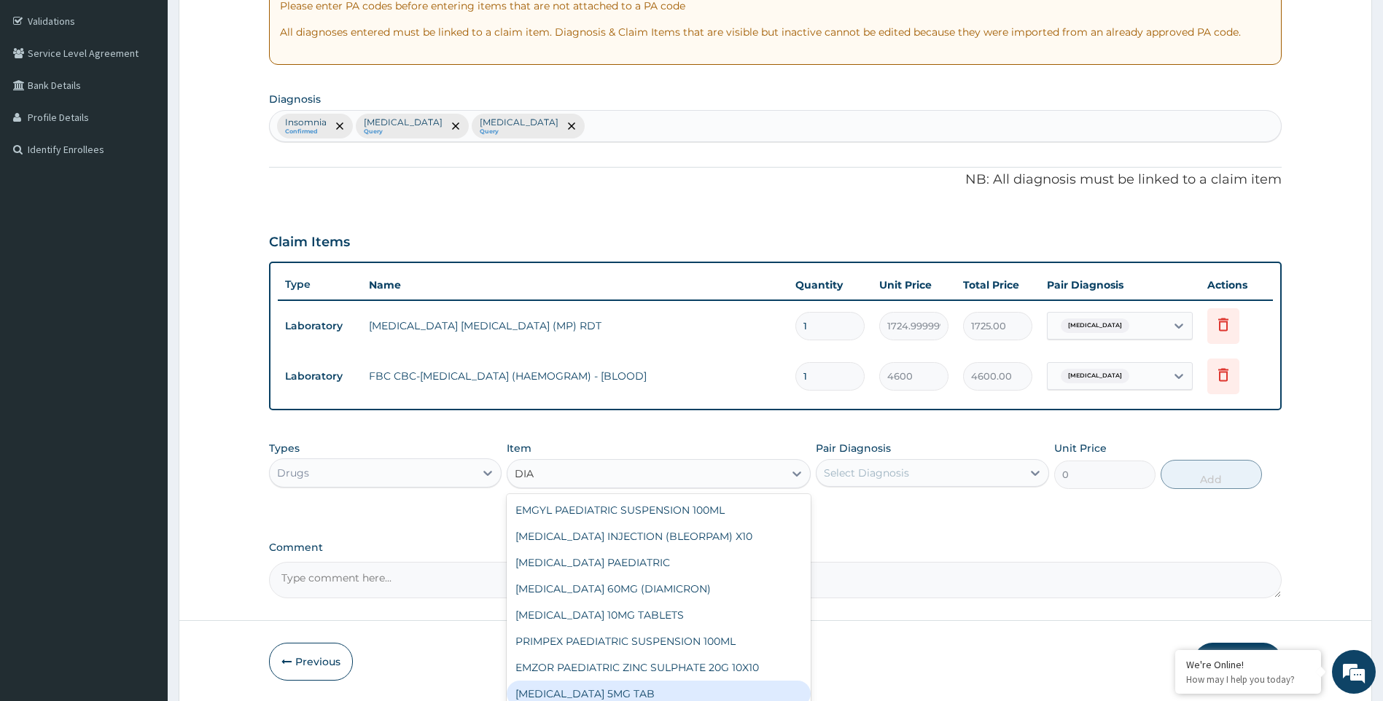
click at [612, 695] on div "[MEDICAL_DATA] 5MG TAB" at bounding box center [659, 694] width 304 height 26
type input "25.299999999999997"
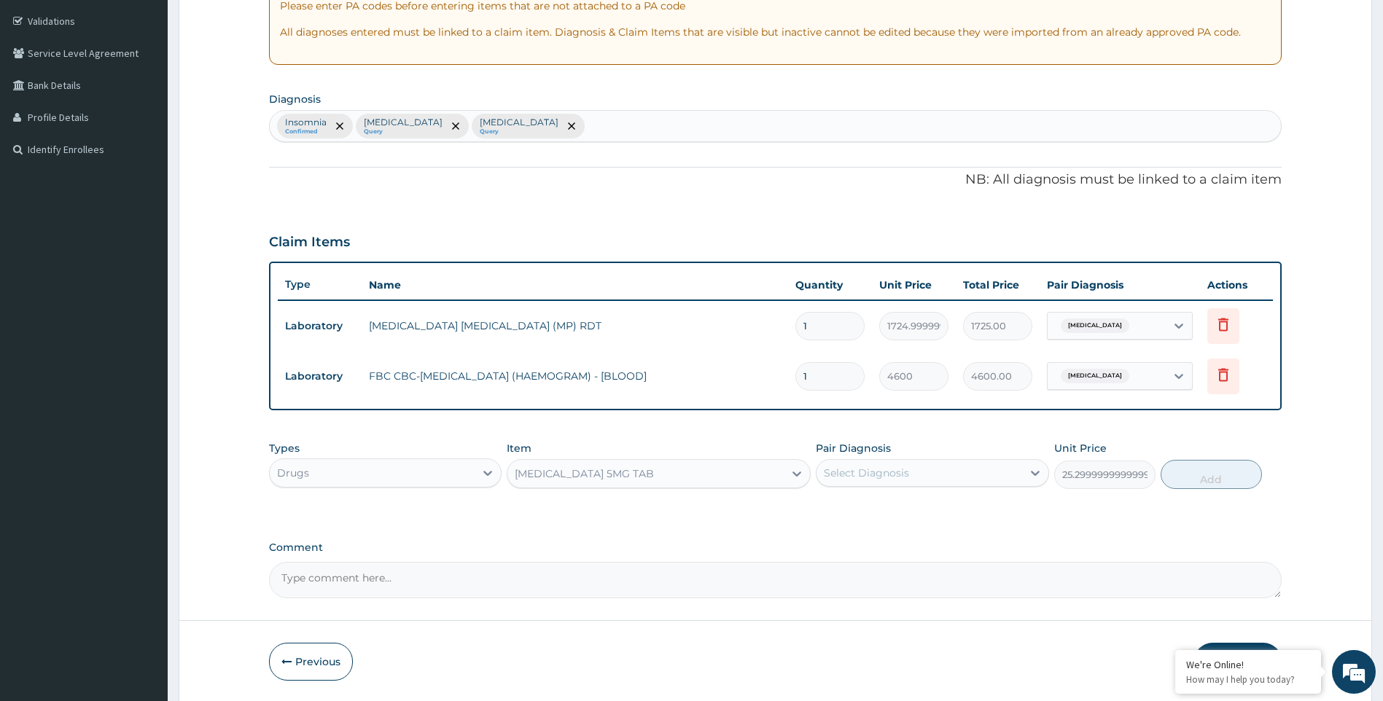
click at [928, 475] on div "Select Diagnosis" at bounding box center [919, 472] width 206 height 23
click at [893, 517] on div "Insomnia" at bounding box center [932, 511] width 233 height 30
checkbox input "true"
click at [1209, 483] on button "Add" at bounding box center [1211, 474] width 101 height 29
type input "0"
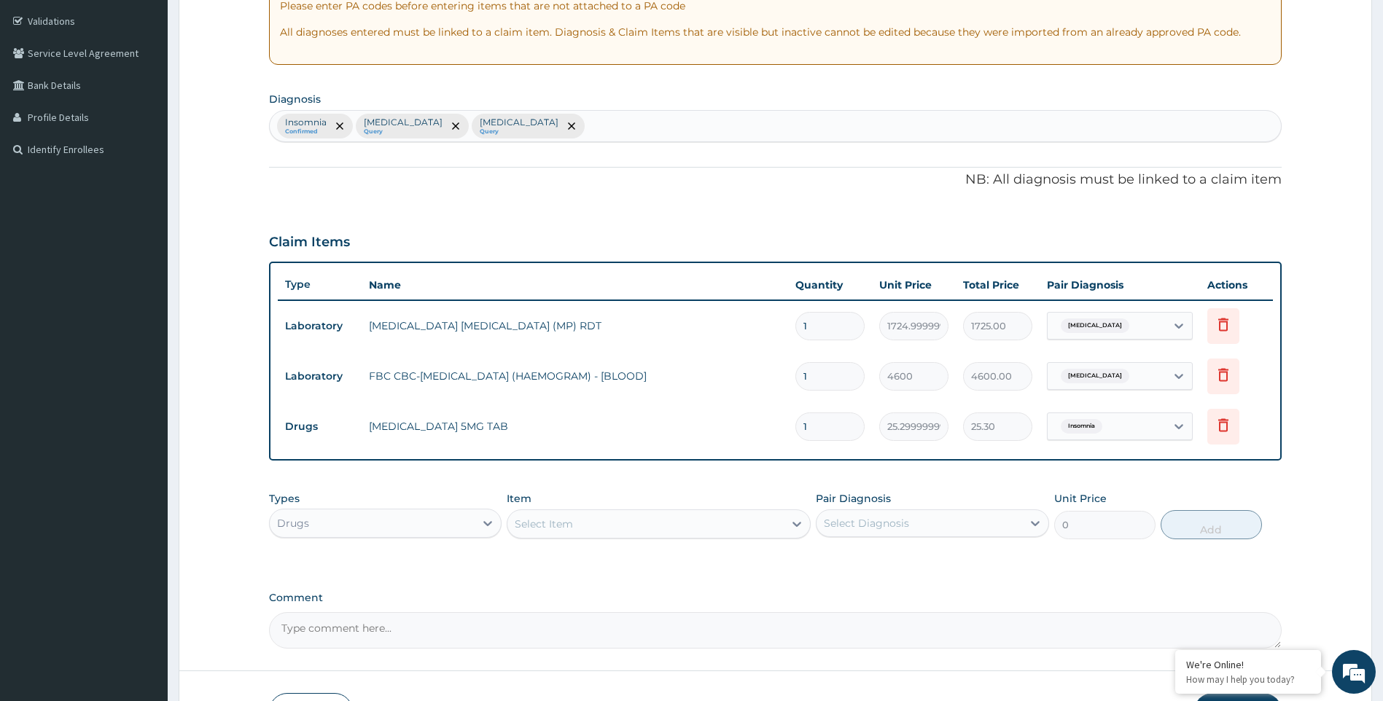
type input "0.00"
type input "4"
type input "101.20"
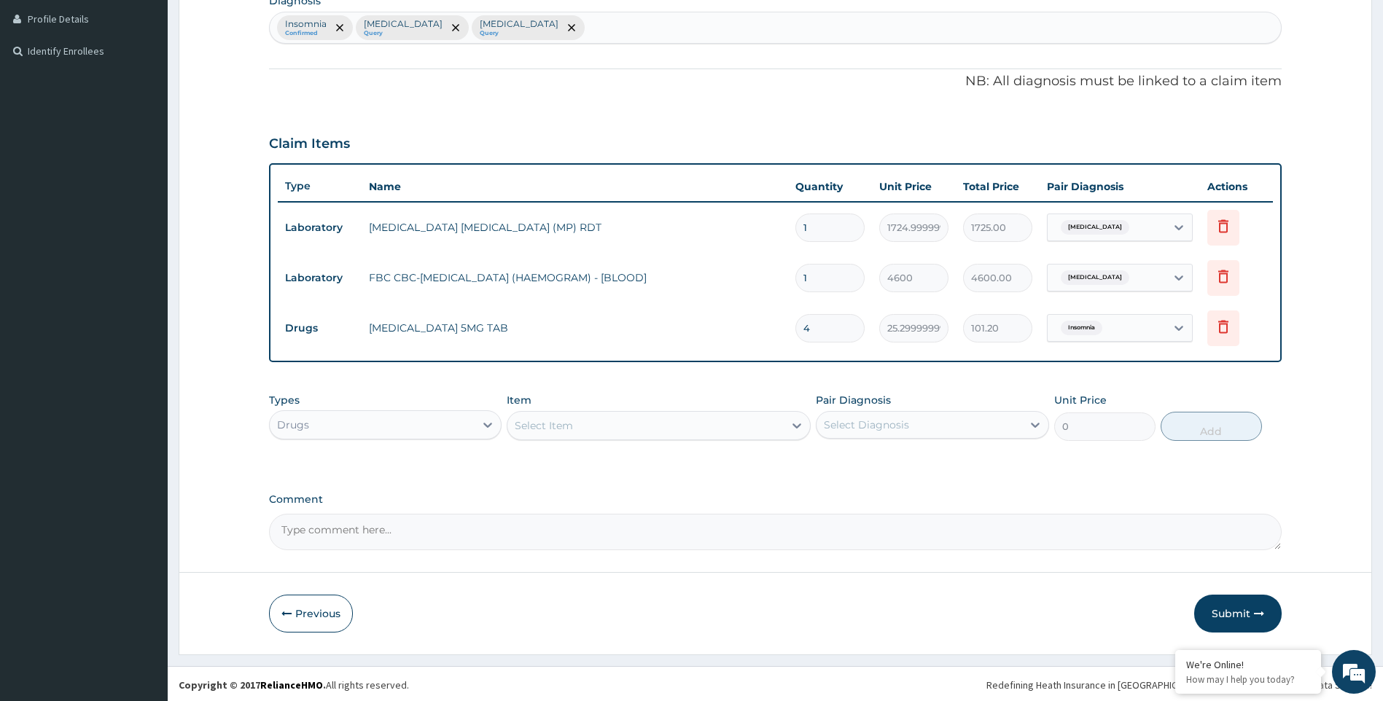
scroll to position [367, 0]
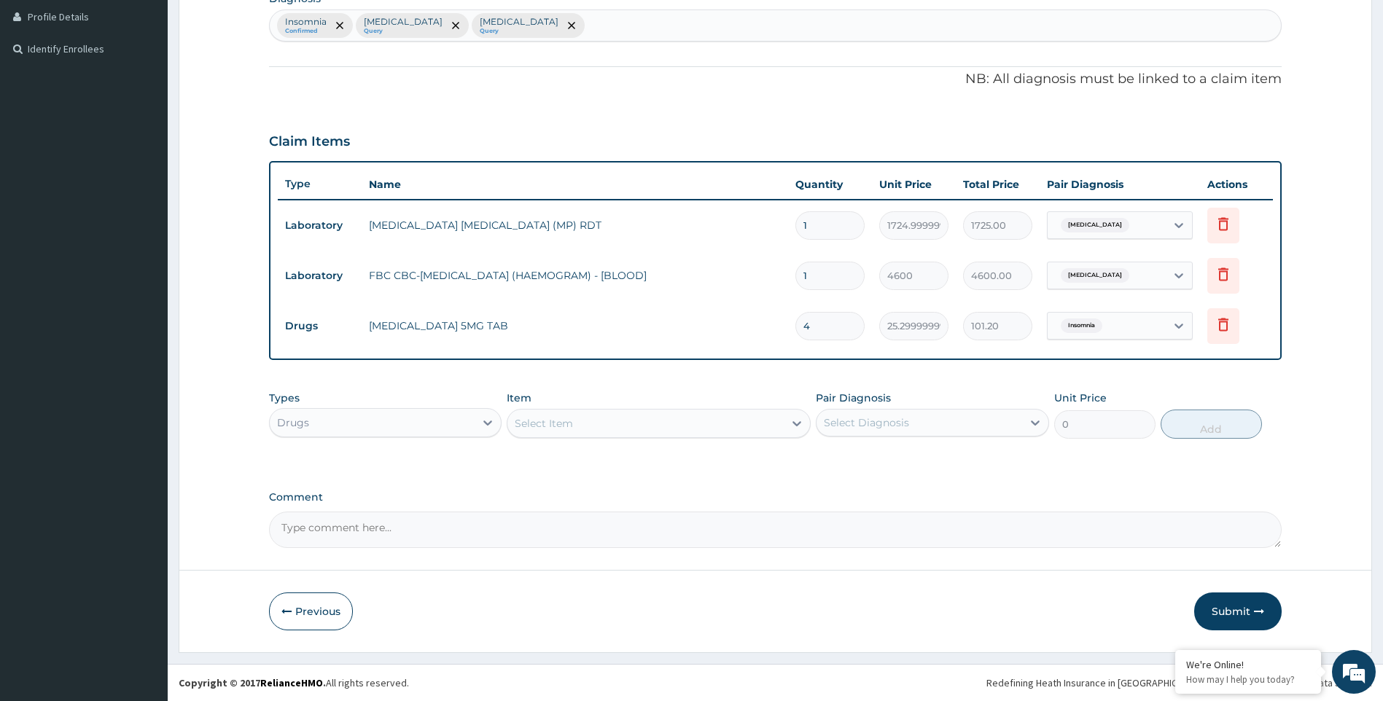
type input "4"
click at [684, 432] on div "Select Item" at bounding box center [645, 423] width 276 height 23
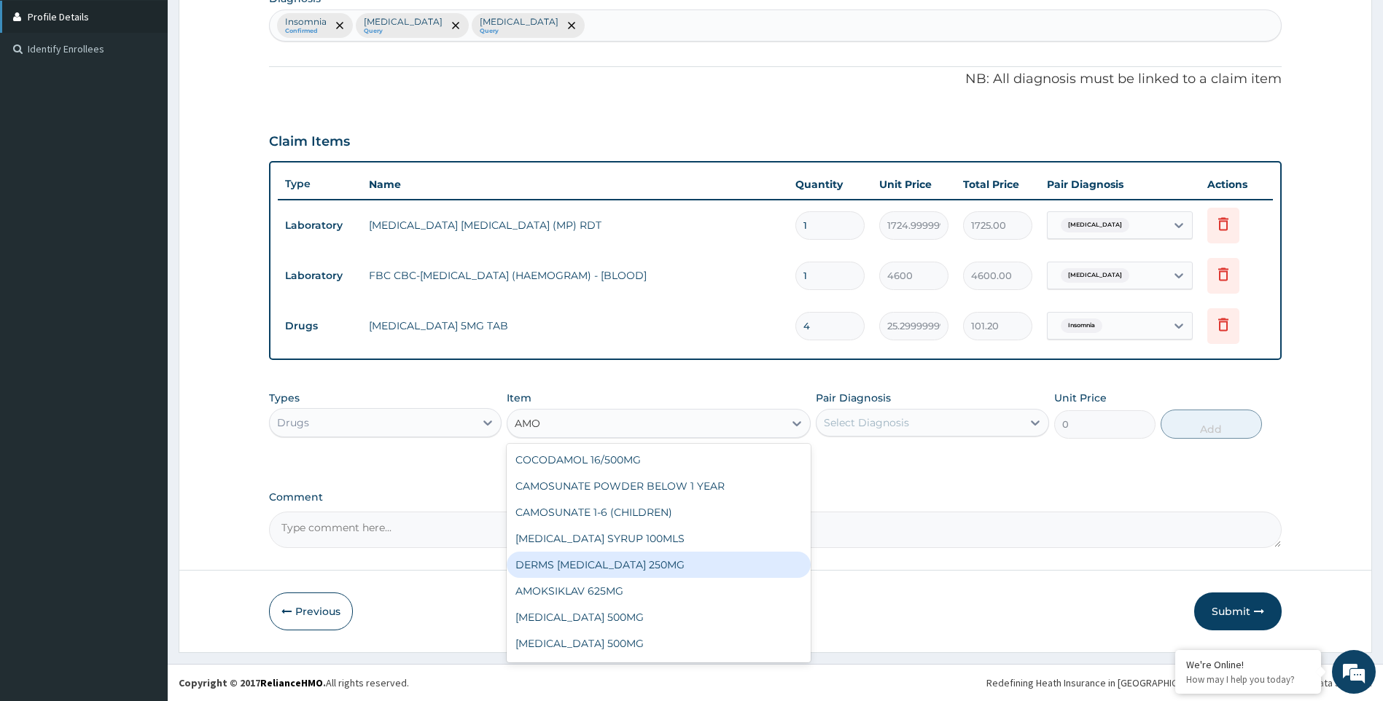
type input "AMO"
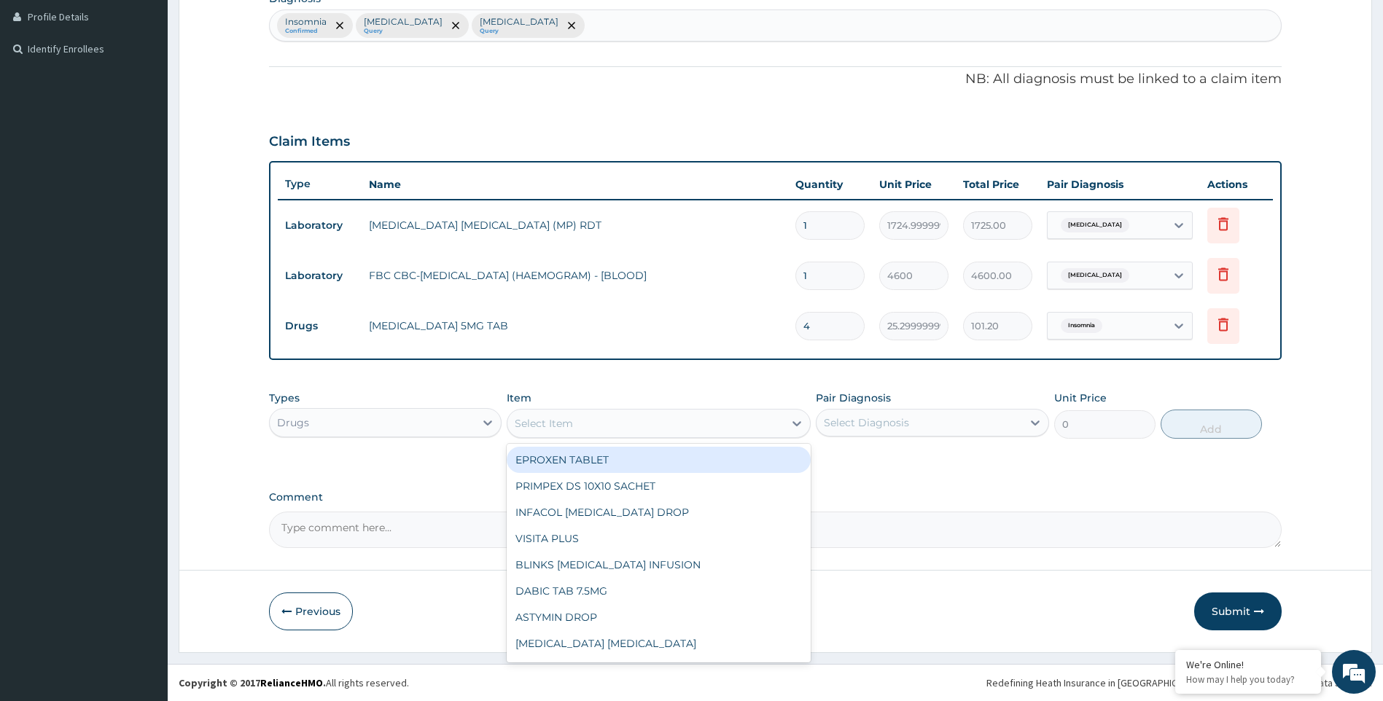
click at [561, 424] on div "Select Item" at bounding box center [544, 423] width 58 height 15
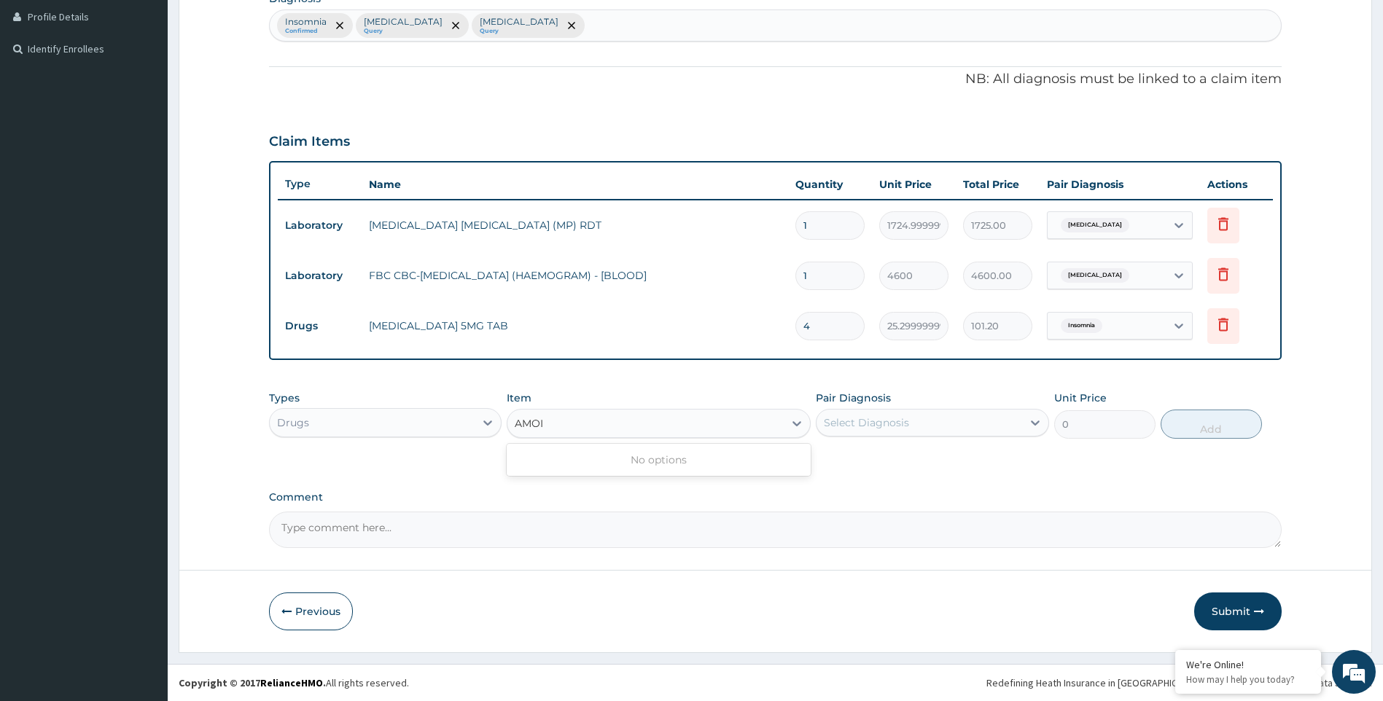
type input "AMO"
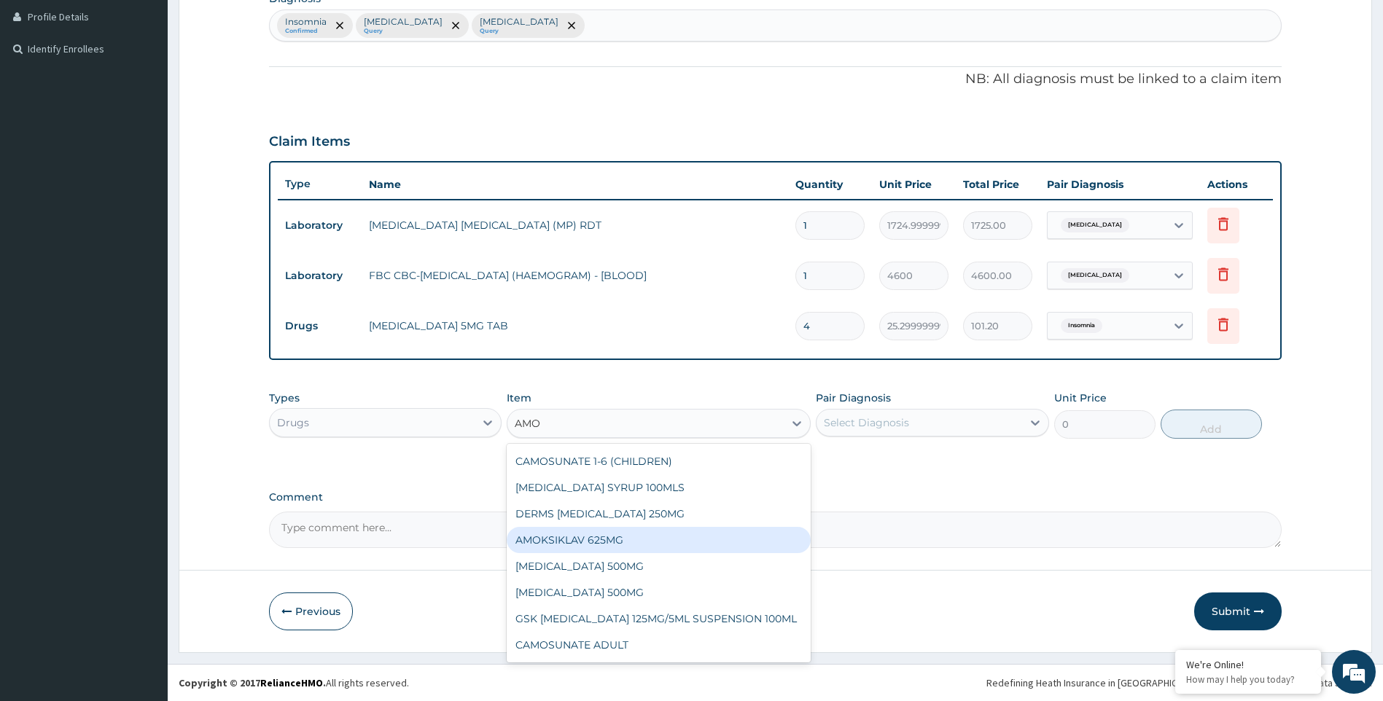
scroll to position [73, 0]
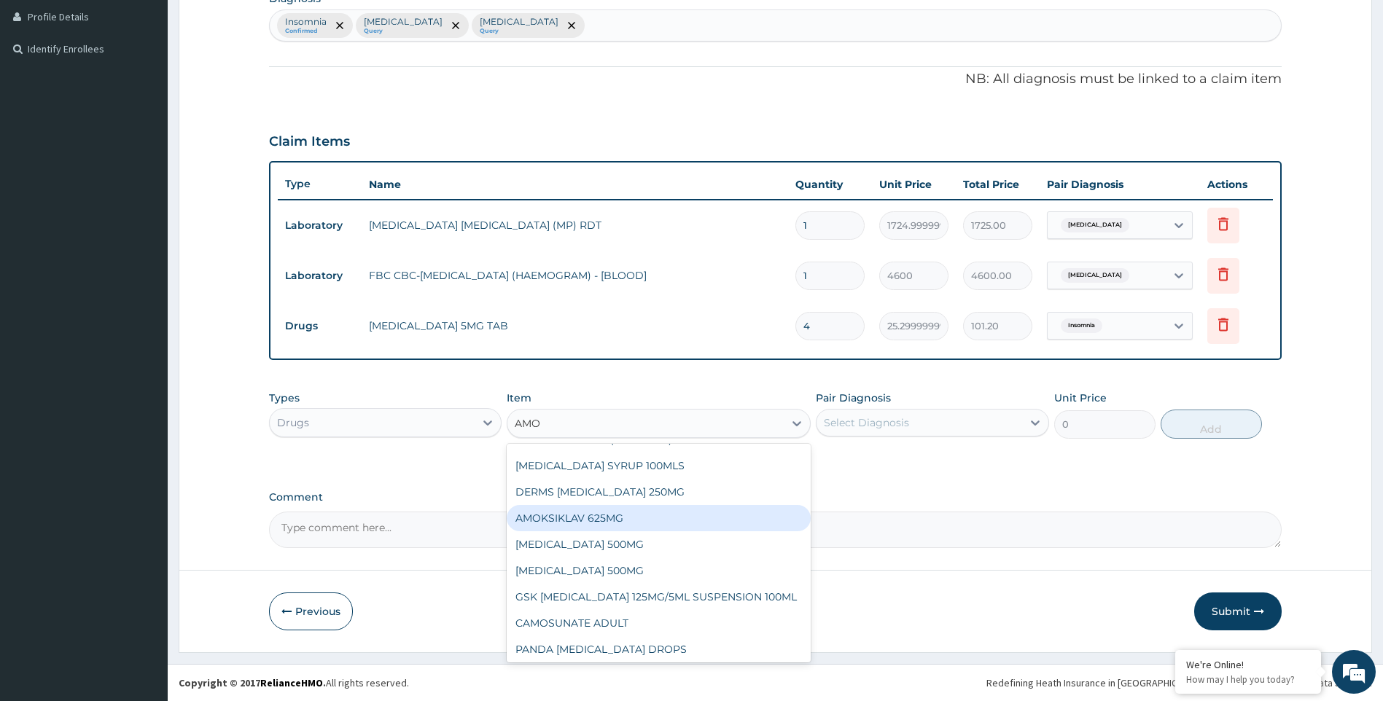
click at [593, 510] on div "AMOKSIKLAV 625MG" at bounding box center [659, 518] width 304 height 26
type input "695.75"
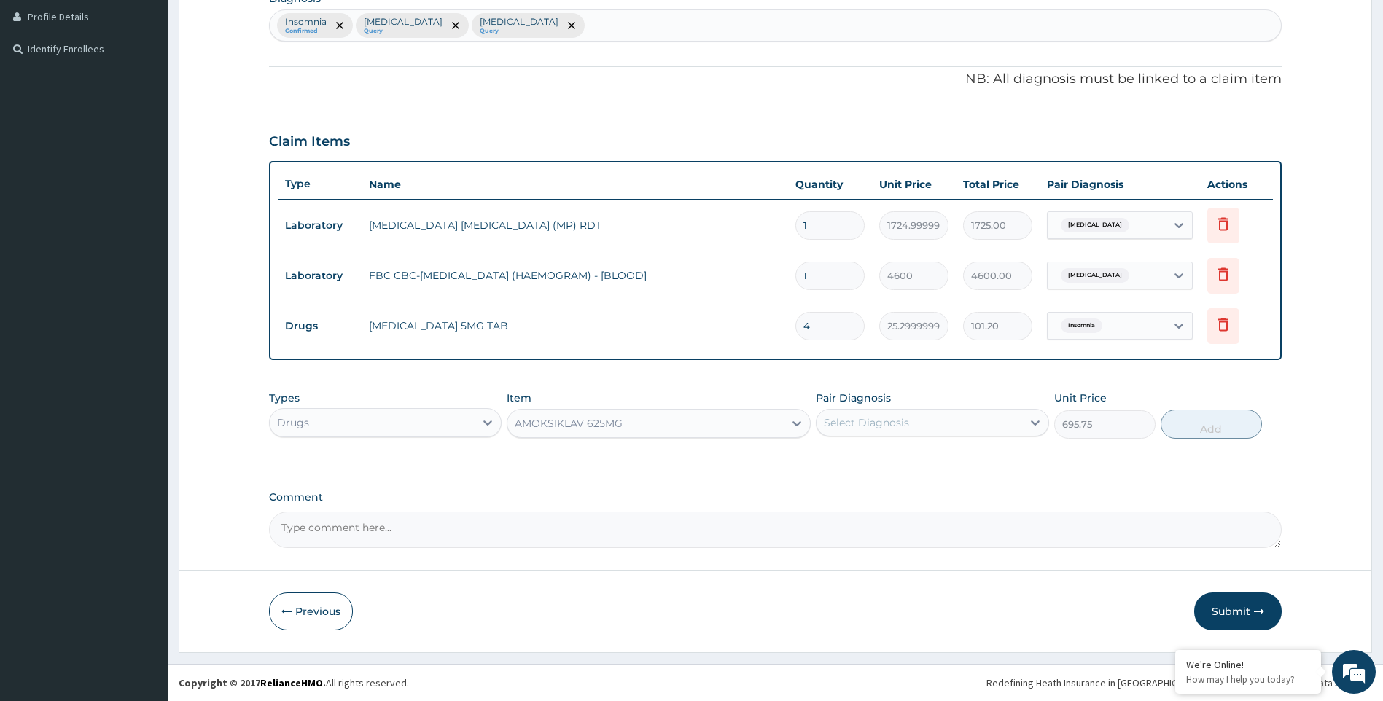
click at [711, 430] on div "AMOKSIKLAV 625MG" at bounding box center [645, 423] width 276 height 23
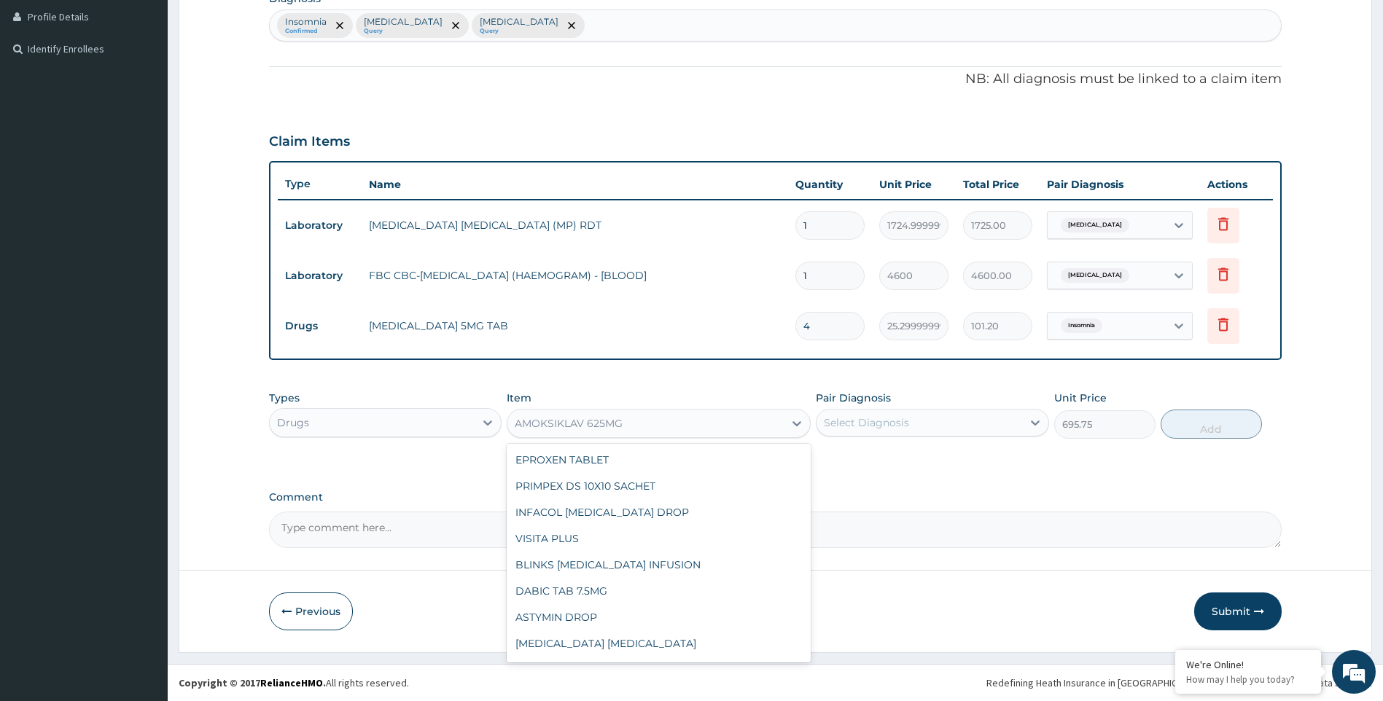
scroll to position [5252, 0]
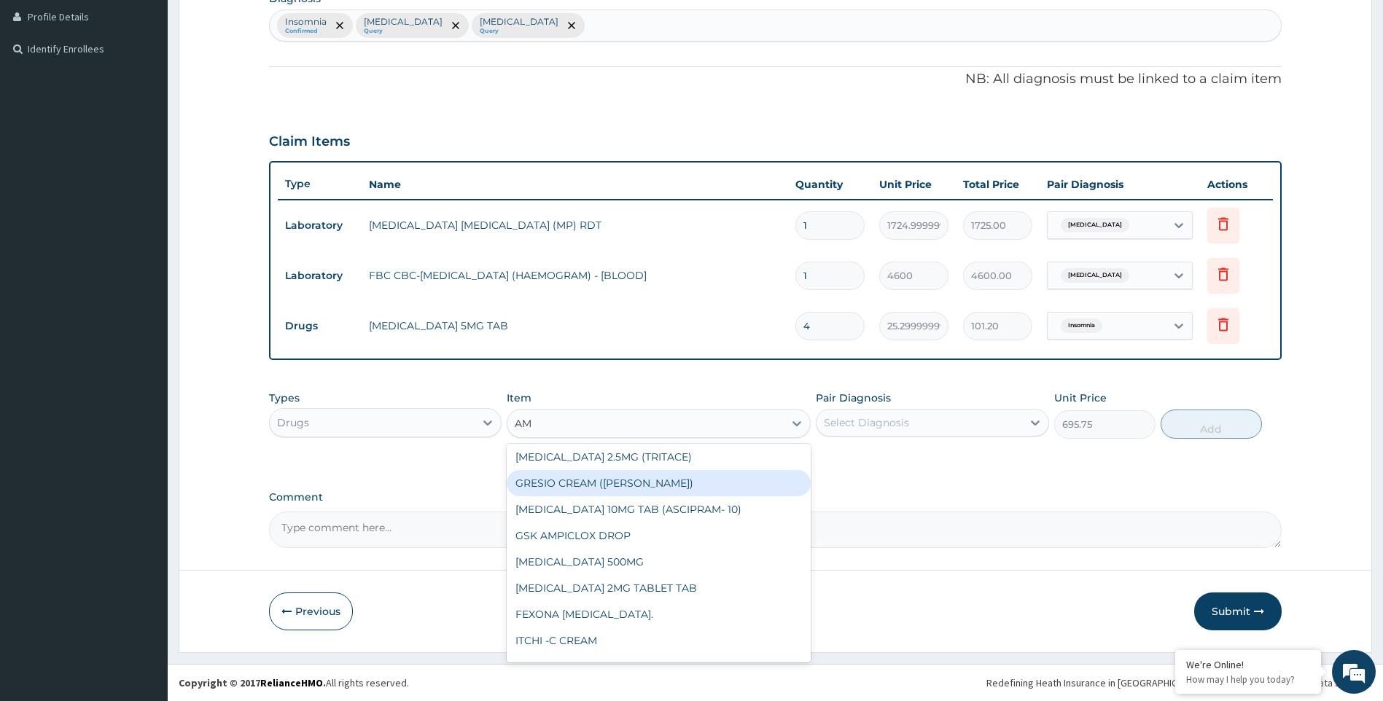
type input "AMO"
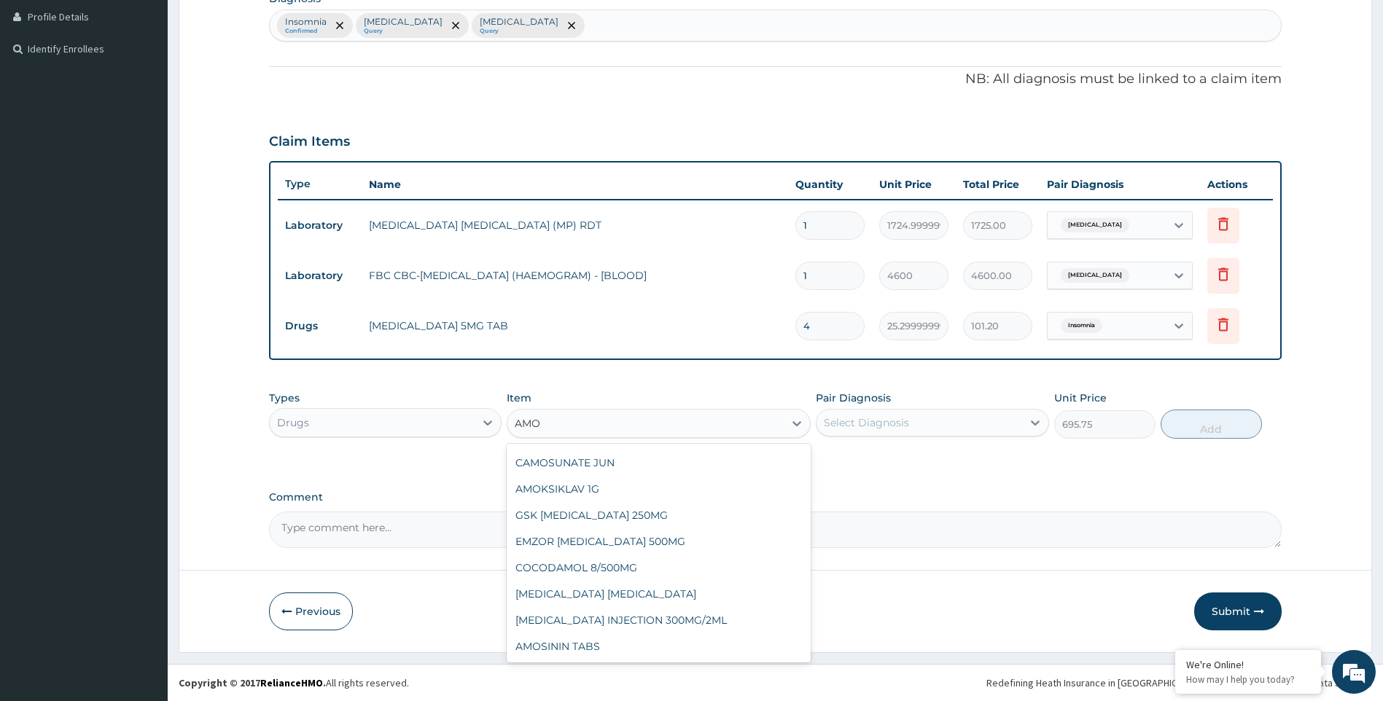
scroll to position [55, 0]
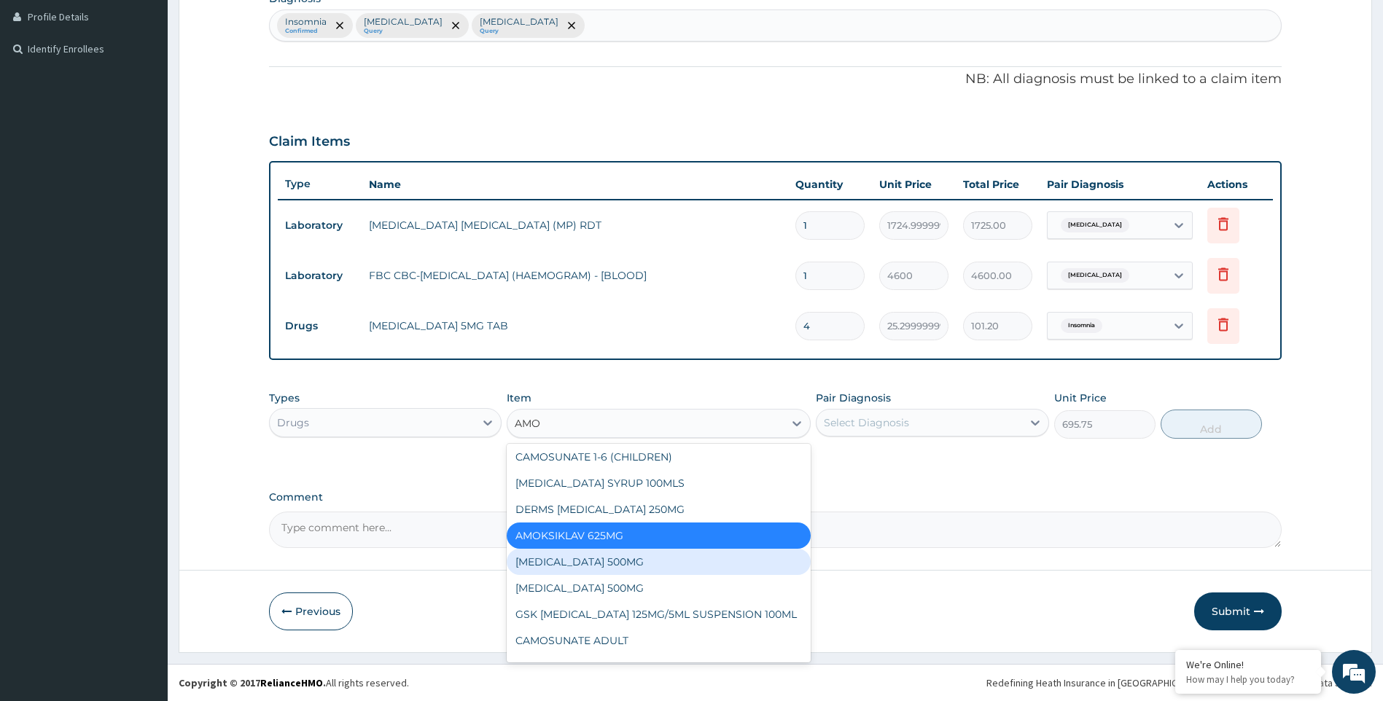
click at [604, 561] on div "[MEDICAL_DATA] 500MG" at bounding box center [659, 562] width 304 height 26
type input "75.89999999999999"
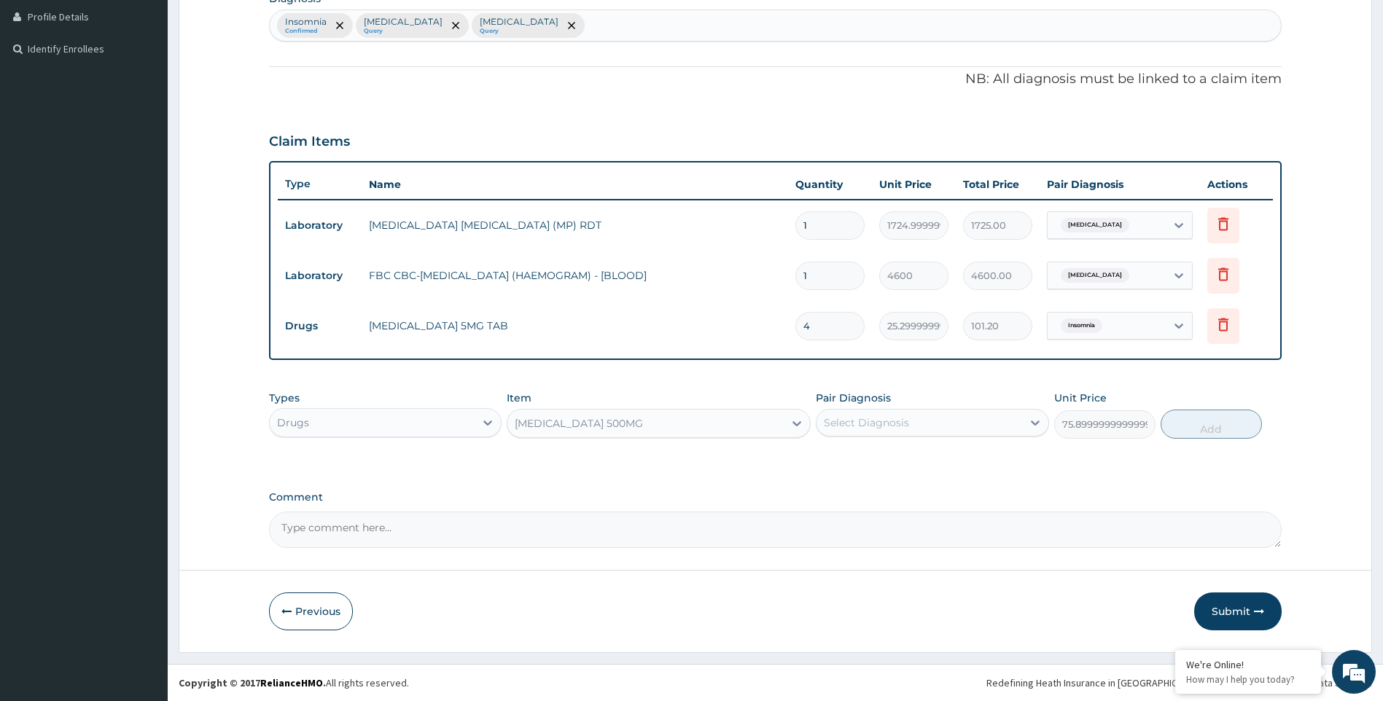
click at [889, 426] on div "Select Diagnosis" at bounding box center [866, 423] width 85 height 15
click at [876, 526] on div "[MEDICAL_DATA]" at bounding box center [932, 520] width 233 height 30
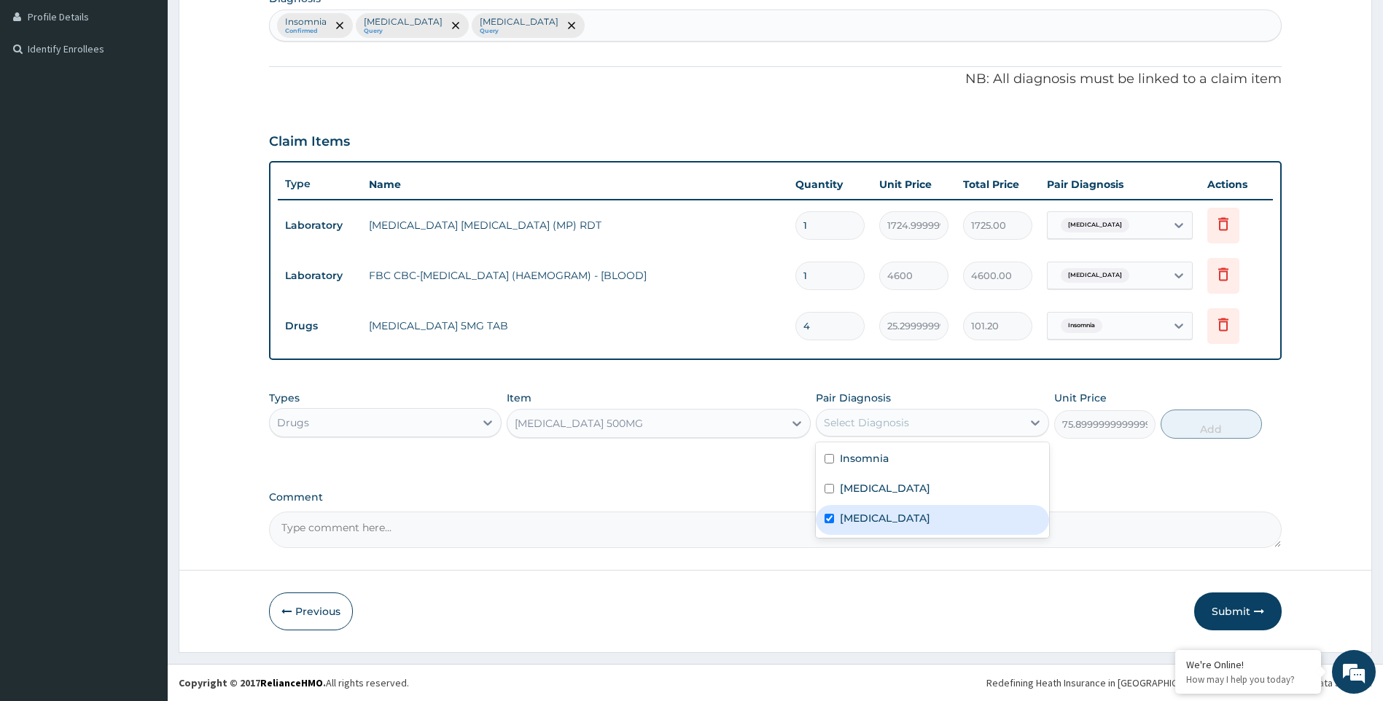
checkbox input "true"
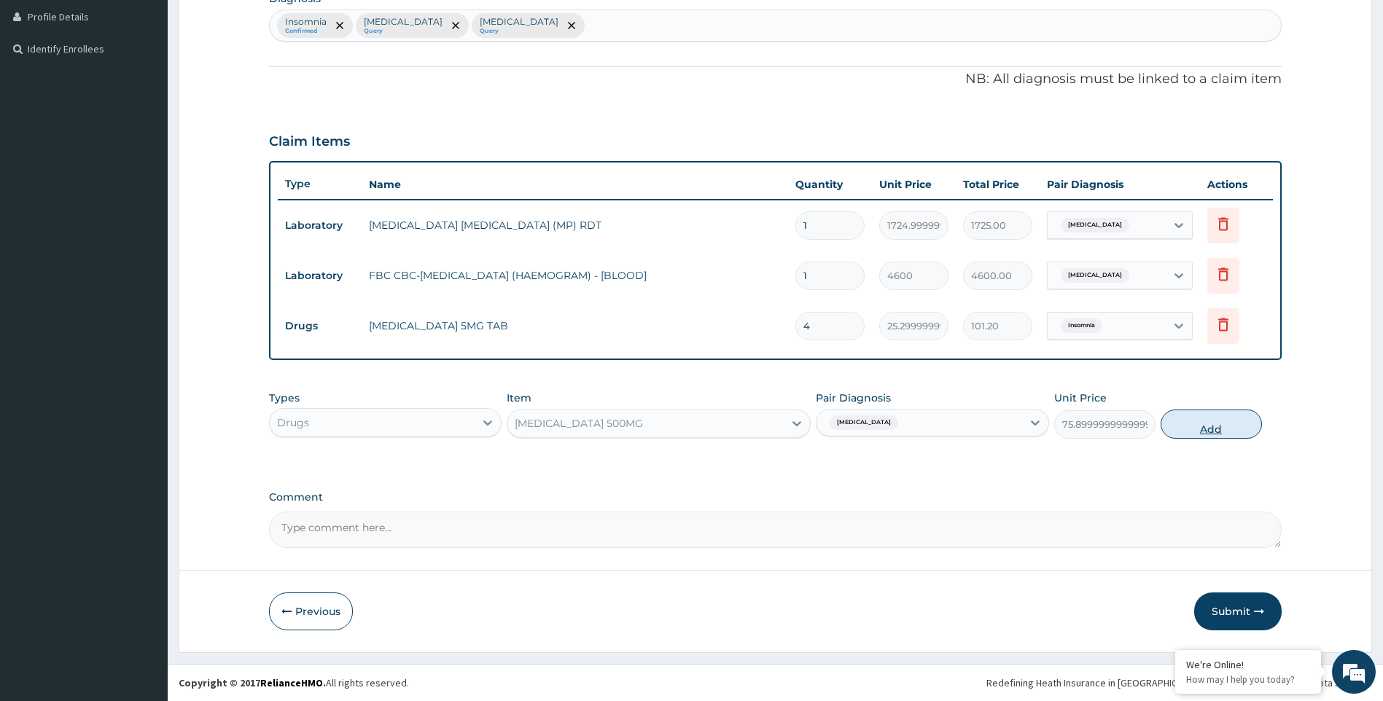
click at [1201, 432] on button "Add" at bounding box center [1211, 424] width 101 height 29
type input "0"
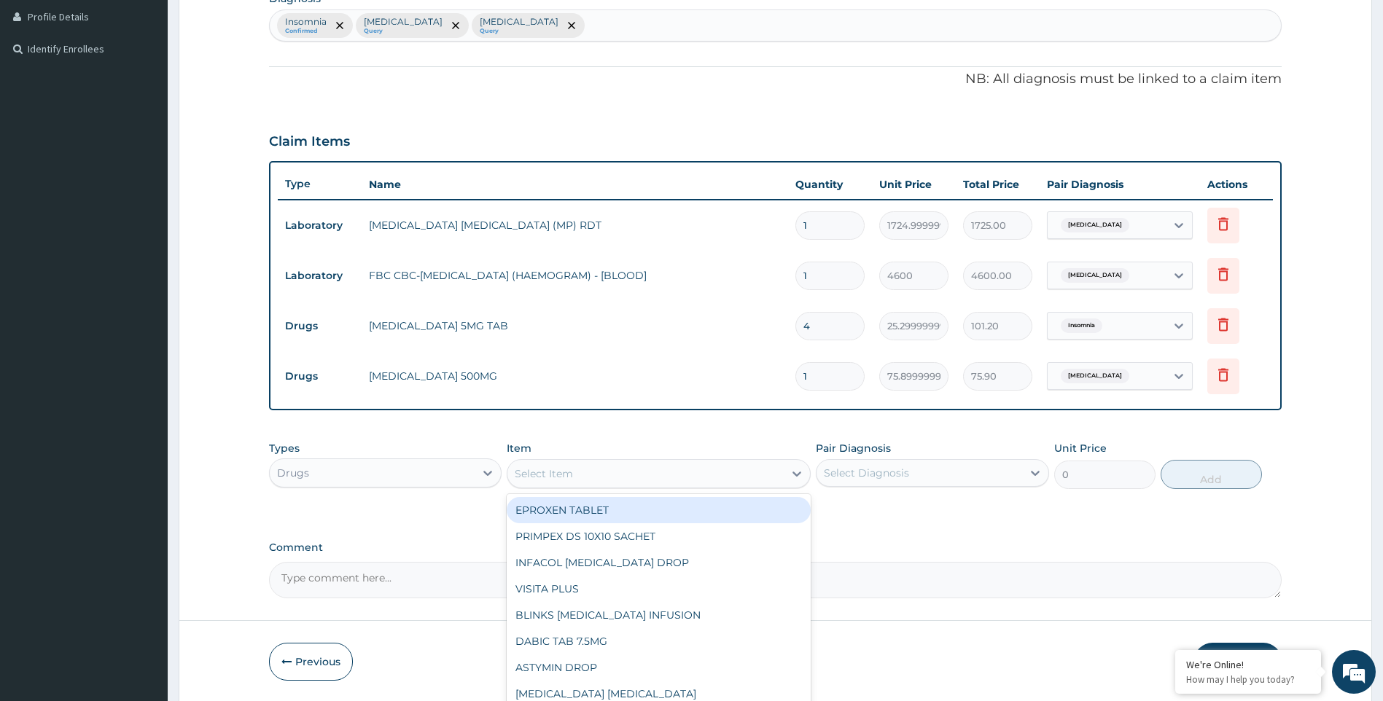
click at [586, 483] on div "Select Item" at bounding box center [645, 473] width 276 height 23
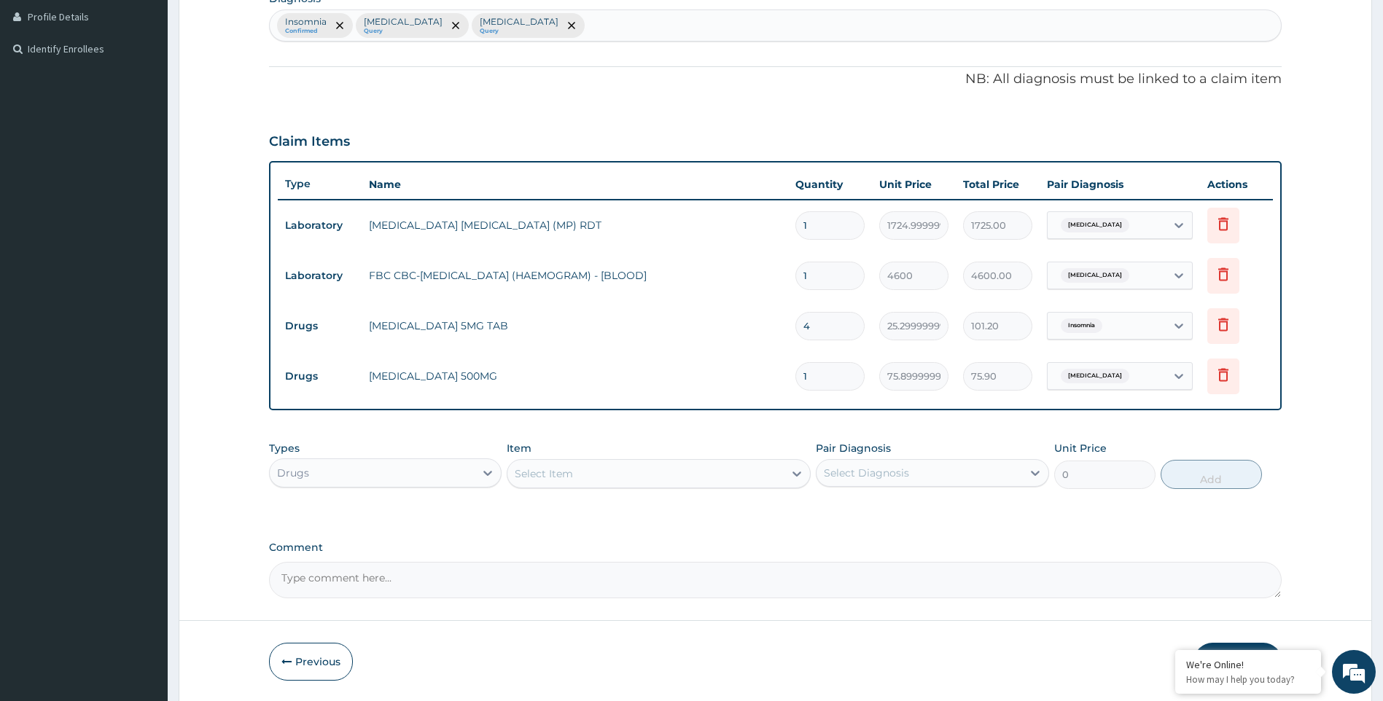
click at [833, 374] on input "1" at bounding box center [829, 376] width 69 height 28
type input "15"
type input "1138.50"
type input "15"
click at [623, 480] on div "Select Item" at bounding box center [645, 473] width 276 height 23
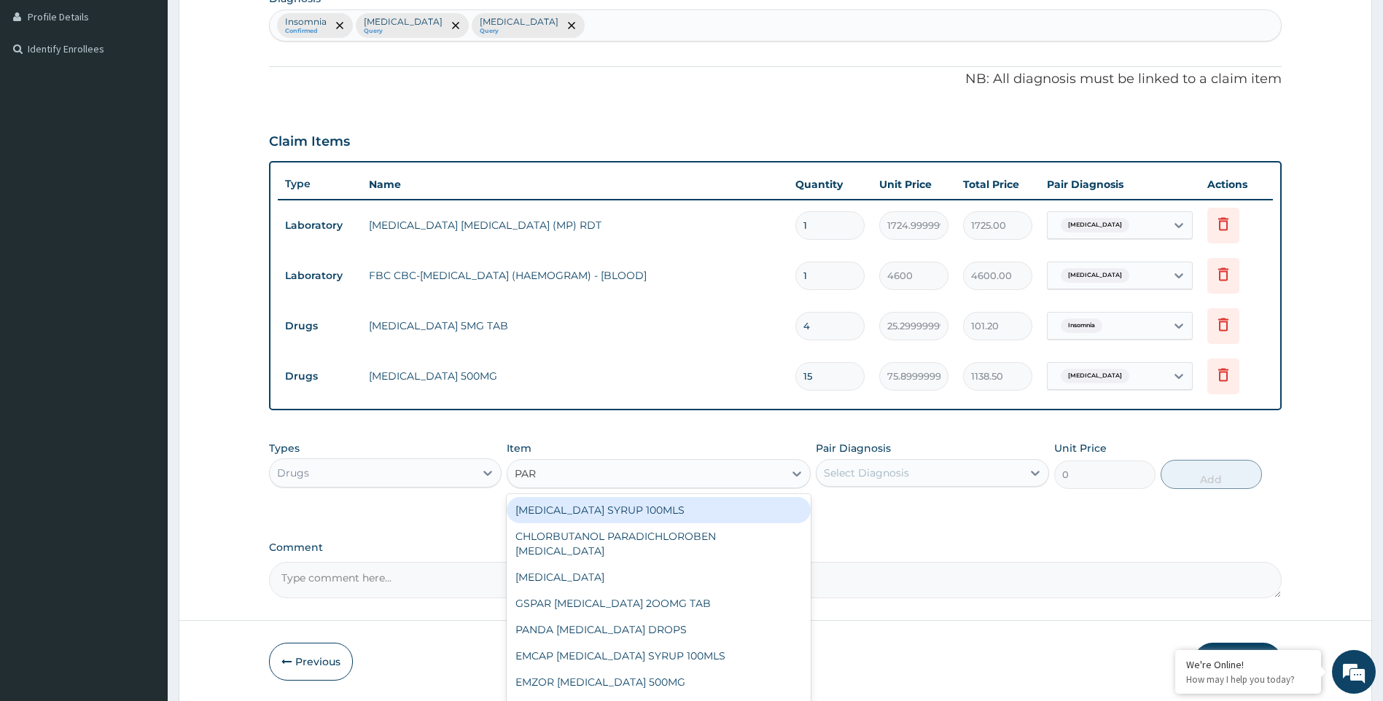
type input "PARA"
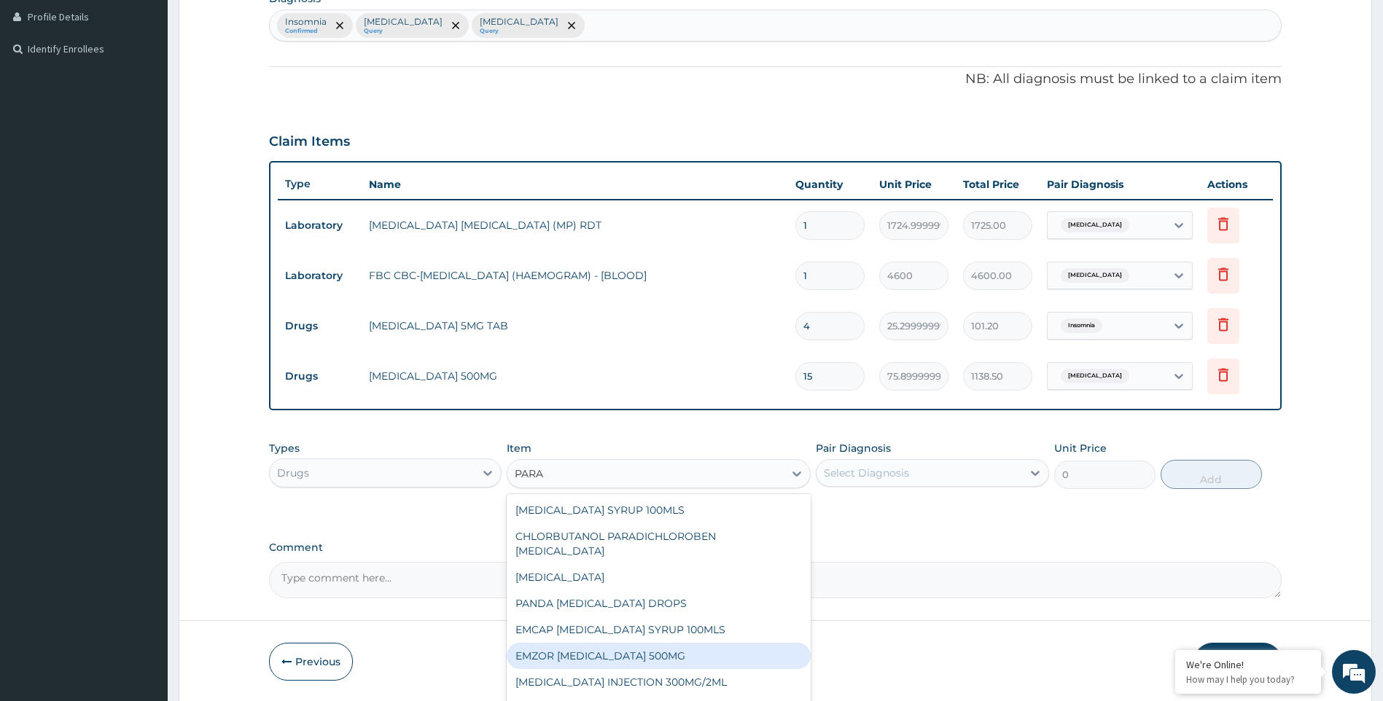
click at [620, 643] on div "EMZOR [MEDICAL_DATA] 500MG" at bounding box center [659, 656] width 304 height 26
type input "25.299999999999997"
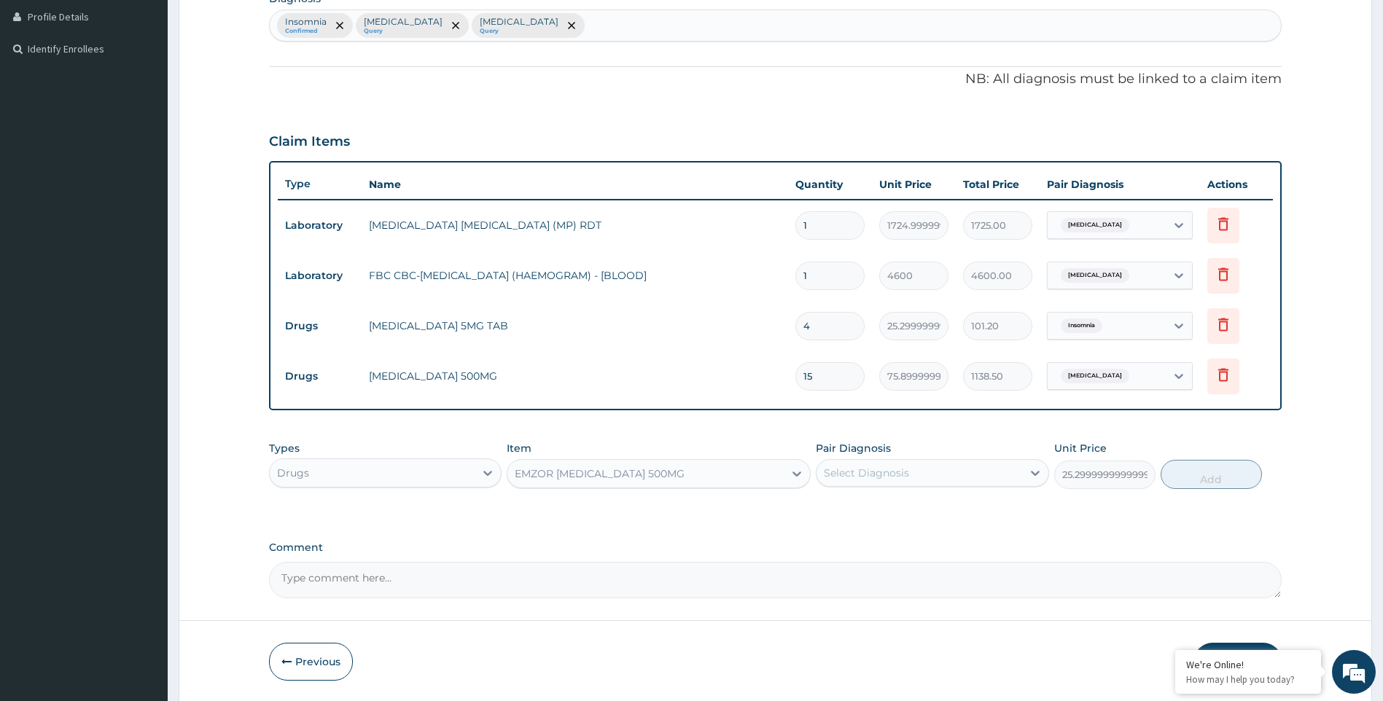
click at [951, 485] on div "Select Diagnosis" at bounding box center [932, 473] width 233 height 28
click at [910, 544] on div "[MEDICAL_DATA]" at bounding box center [932, 541] width 233 height 30
checkbox input "true"
click at [1195, 477] on button "Add" at bounding box center [1211, 474] width 101 height 29
type input "0"
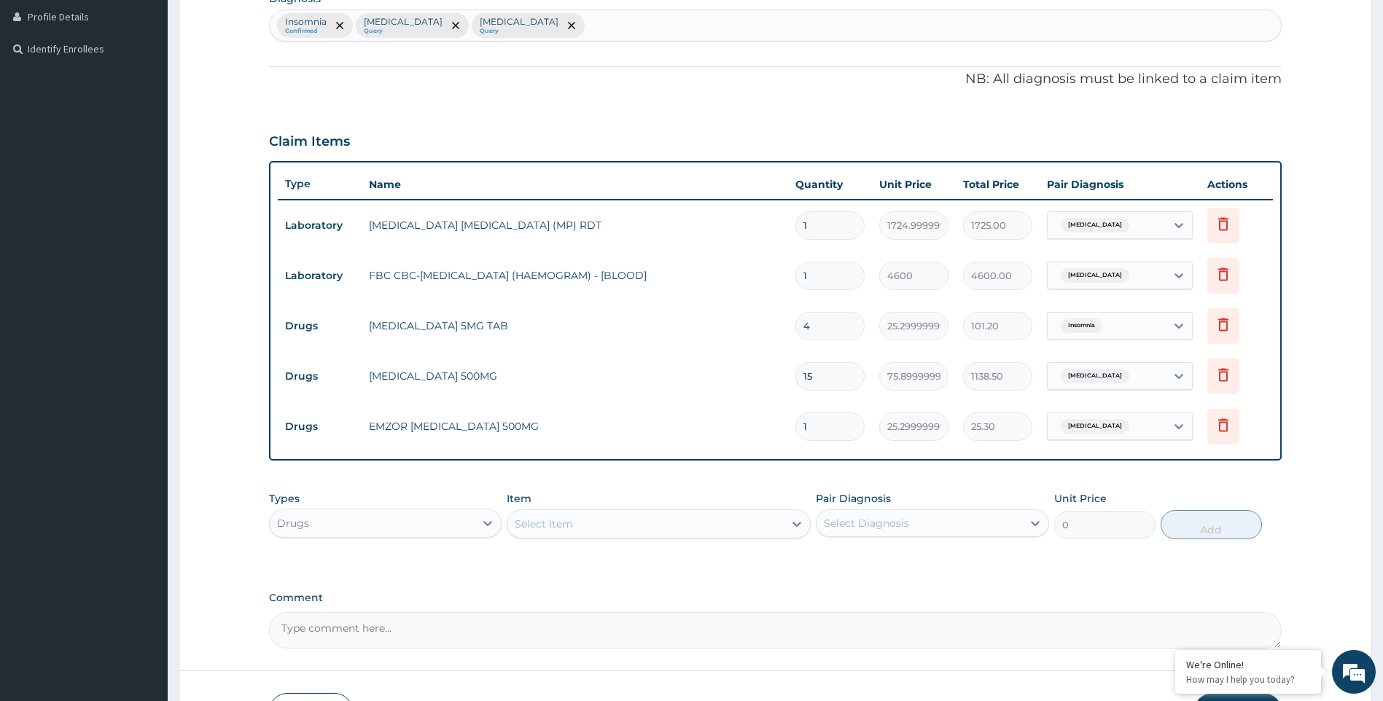
click at [829, 425] on input "1" at bounding box center [829, 427] width 69 height 28
type input "15"
type input "379.50"
click at [849, 437] on input "15" at bounding box center [829, 427] width 69 height 28
type input "1"
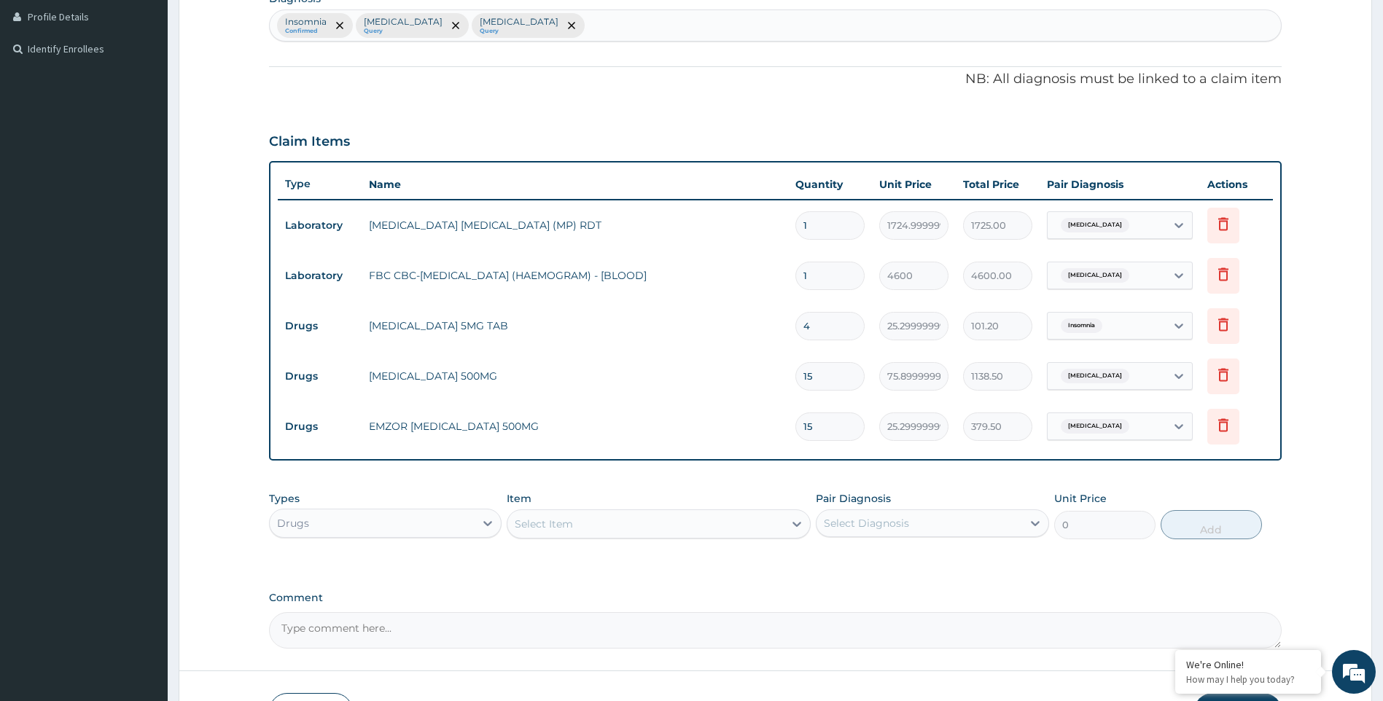
type input "25.30"
type input "18"
type input "455.40"
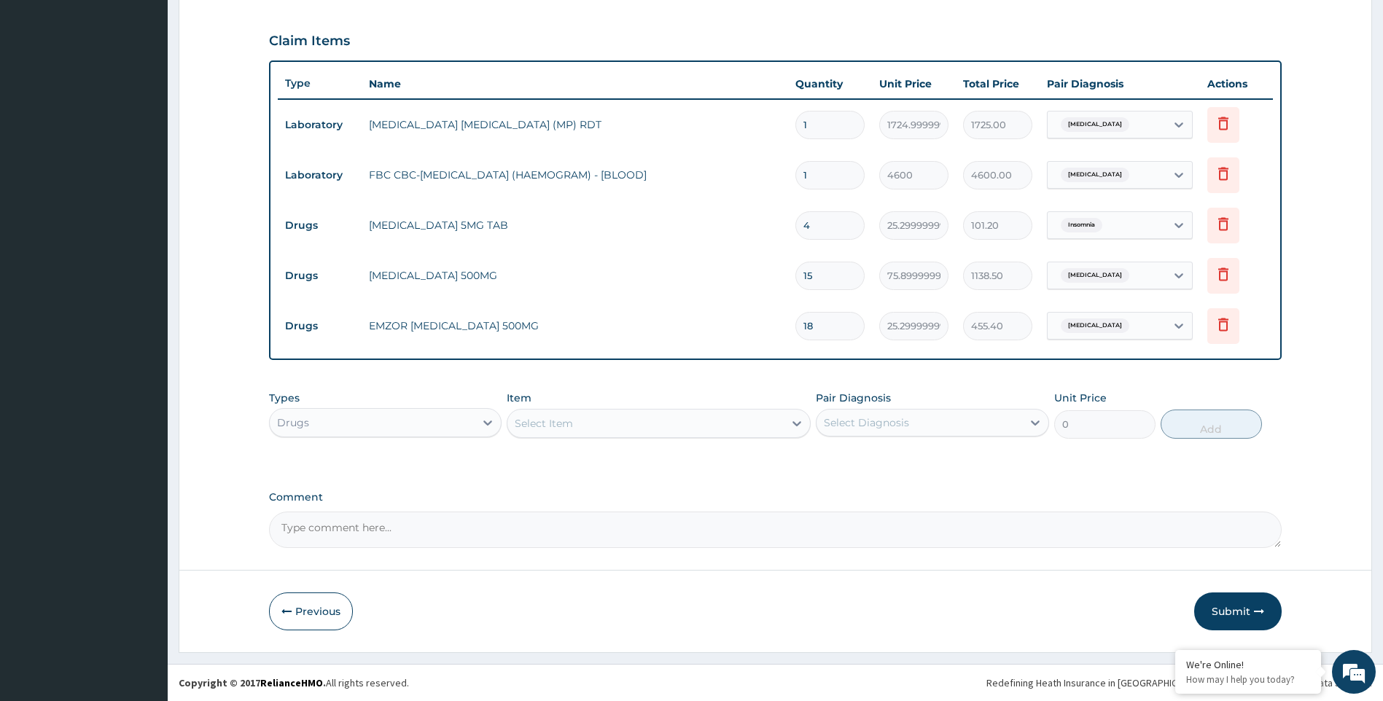
type input "18"
click at [414, 534] on textarea "Comment" at bounding box center [775, 530] width 1013 height 36
paste textarea "[MEDICAL_DATA] ?CAUSE. [MEDICAL_DATA]"
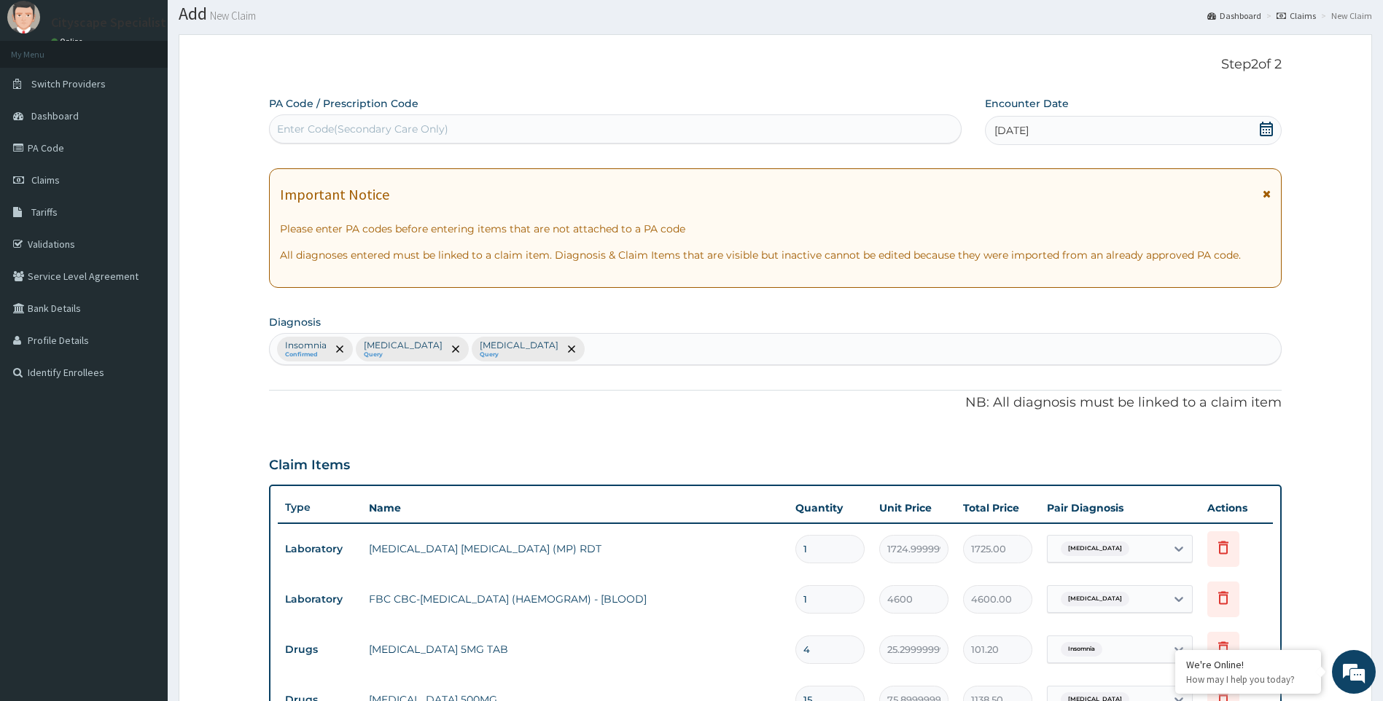
scroll to position [30, 0]
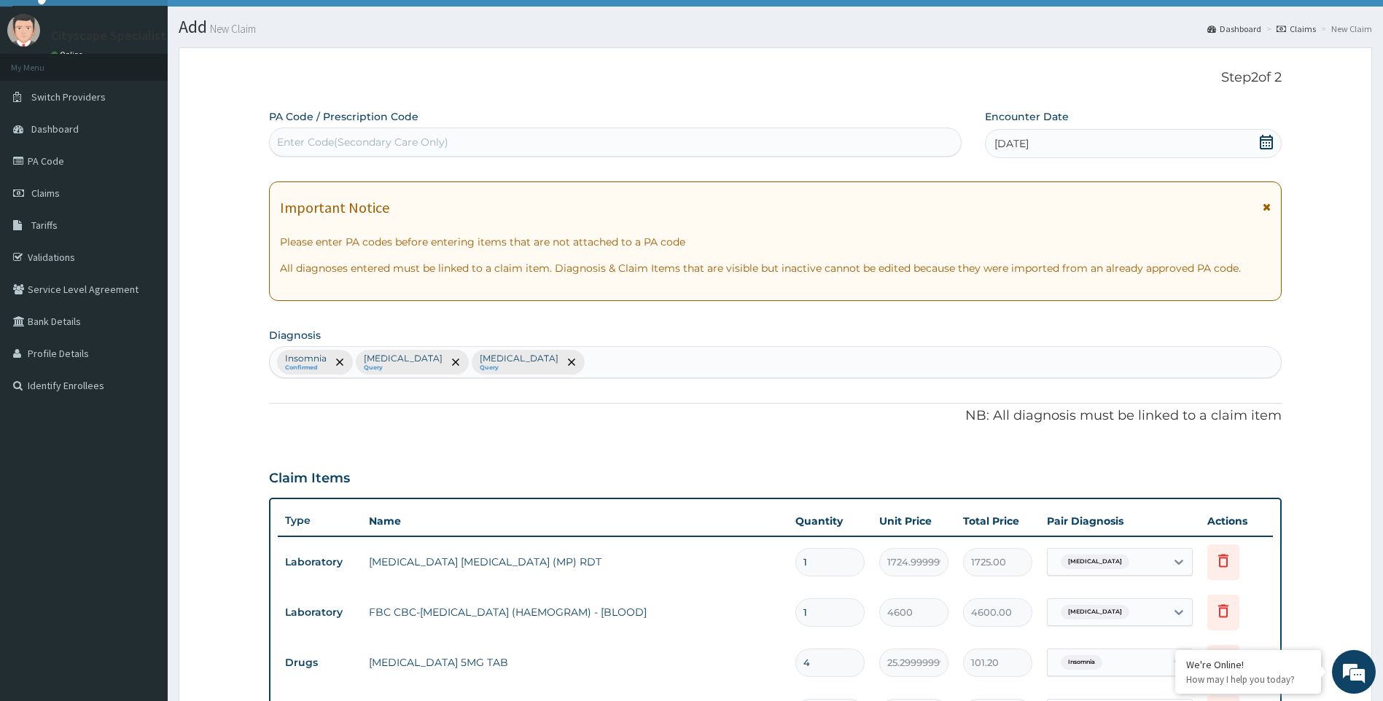
type textarea "[MEDICAL_DATA] ?CAUSE. [MEDICAL_DATA]"
